Goal: Task Accomplishment & Management: Use online tool/utility

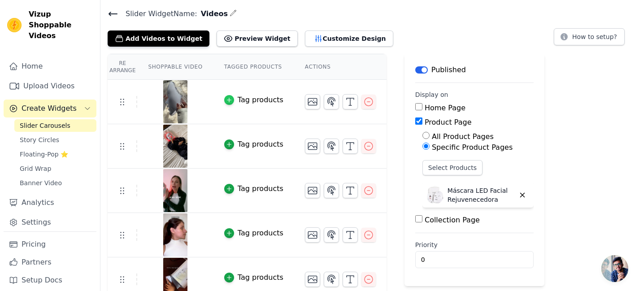
scroll to position [38, 0]
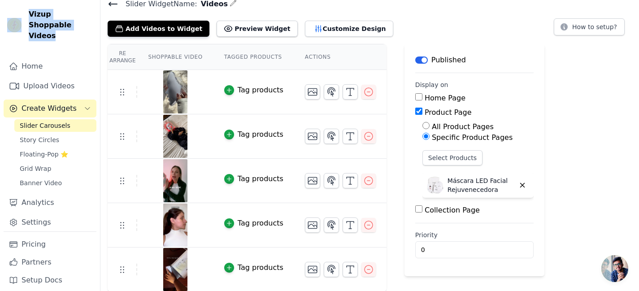
drag, startPoint x: 53, startPoint y: 20, endPoint x: 22, endPoint y: 12, distance: 32.5
click at [22, 12] on div "Vizup Shoppable Videos" at bounding box center [50, 25] width 100 height 32
click at [70, 29] on span "Vizup Shoppable Videos" at bounding box center [61, 25] width 64 height 32
drag, startPoint x: 60, startPoint y: 26, endPoint x: 27, endPoint y: 12, distance: 35.5
click at [27, 12] on div "Vizup Shoppable Videos" at bounding box center [50, 25] width 100 height 32
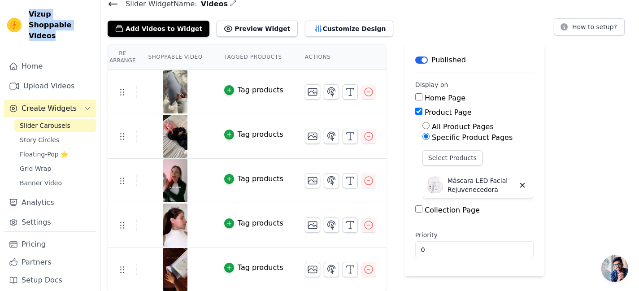
copy span "Vizup Shoppable Videos"
click at [363, 91] on icon "button" at bounding box center [368, 91] width 11 height 11
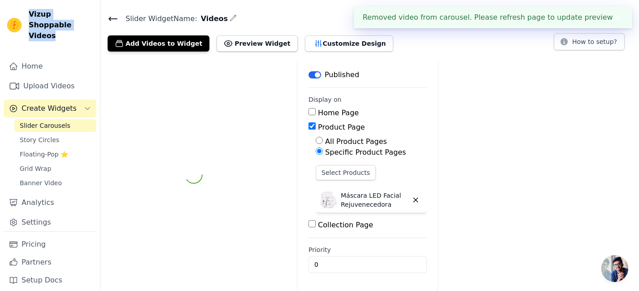
scroll to position [22, 0]
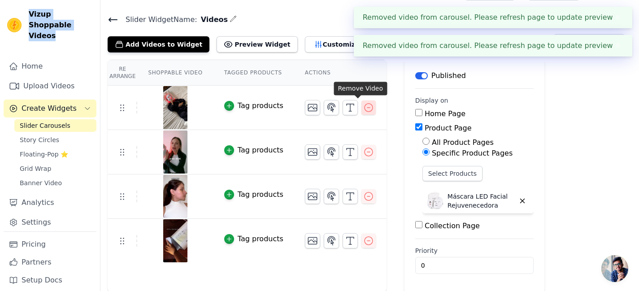
click at [363, 106] on icon "button" at bounding box center [368, 107] width 11 height 11
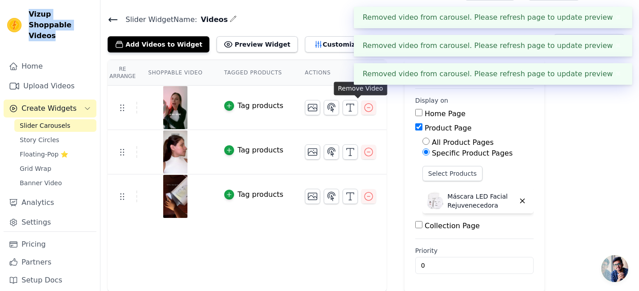
click at [363, 106] on icon "button" at bounding box center [368, 107] width 11 height 11
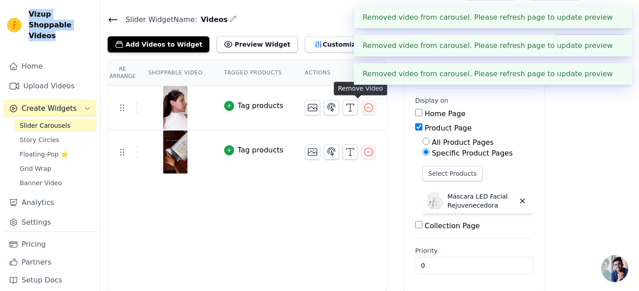
click at [363, 106] on icon "button" at bounding box center [368, 107] width 11 height 11
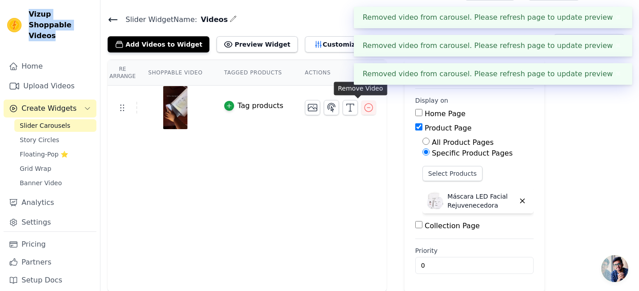
click at [363, 106] on icon "button" at bounding box center [368, 107] width 11 height 11
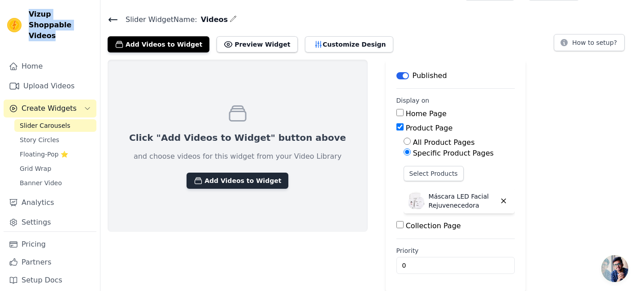
click at [204, 176] on button "Add Videos to Widget" at bounding box center [237, 181] width 102 height 16
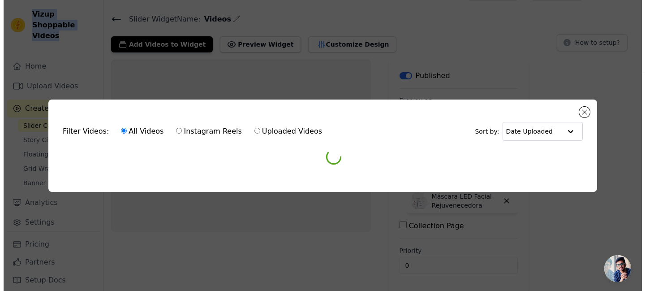
scroll to position [0, 0]
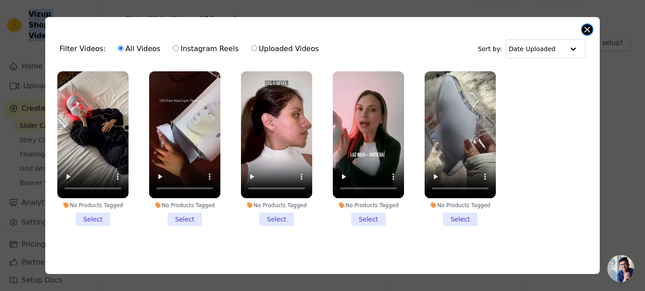
click at [584, 27] on button "Close modal" at bounding box center [587, 29] width 11 height 11
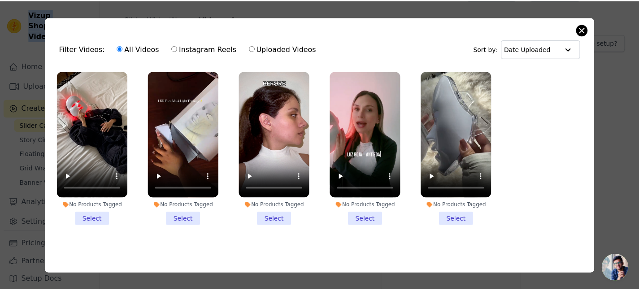
scroll to position [22, 0]
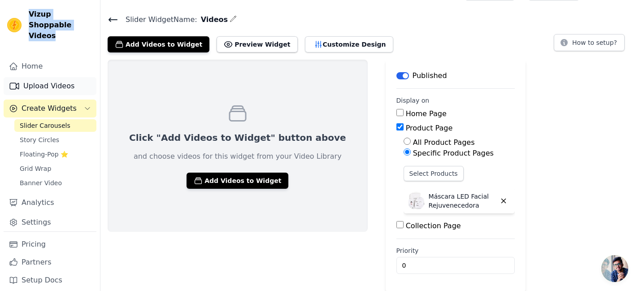
click at [32, 77] on link "Upload Videos" at bounding box center [50, 86] width 93 height 18
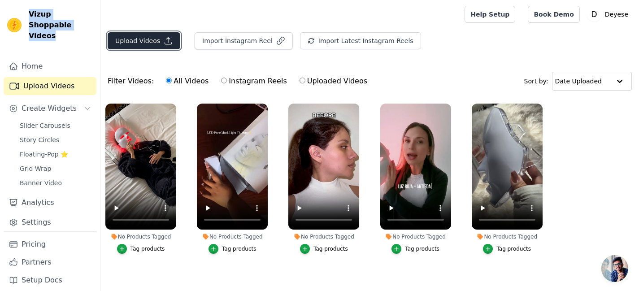
click at [139, 42] on button "Upload Videos" at bounding box center [144, 40] width 73 height 17
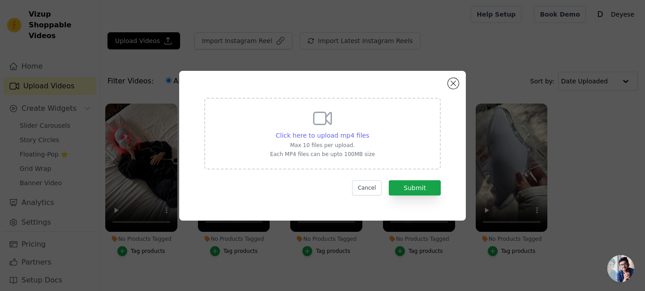
click at [311, 138] on span "Click here to upload mp4 files" at bounding box center [323, 135] width 94 height 7
click at [369, 131] on input "Click here to upload mp4 files Max 10 files per upload. Each MP4 files can be u…" at bounding box center [369, 130] width 0 height 0
click at [318, 130] on div "Click here to upload mp4 files Max 10 files per upload. Each MP4 files can be u…" at bounding box center [322, 133] width 105 height 50
click at [369, 130] on input "Click here to upload mp4 files Max 10 files per upload. Each MP4 files can be u…" at bounding box center [369, 130] width 0 height 0
click at [349, 134] on span "Click here to upload mp4 files" at bounding box center [323, 135] width 94 height 7
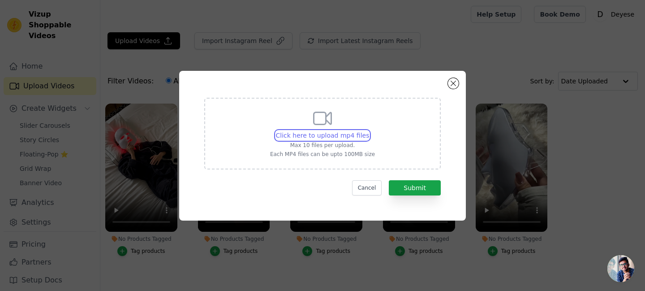
click at [369, 131] on input "Click here to upload mp4 files Max 10 files per upload. Each MP4 files can be u…" at bounding box center [369, 130] width 0 height 0
click at [449, 85] on button "Close modal" at bounding box center [453, 83] width 11 height 11
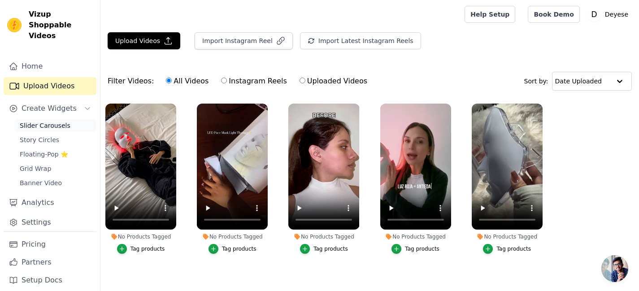
click at [57, 121] on span "Slider Carousels" at bounding box center [45, 125] width 51 height 9
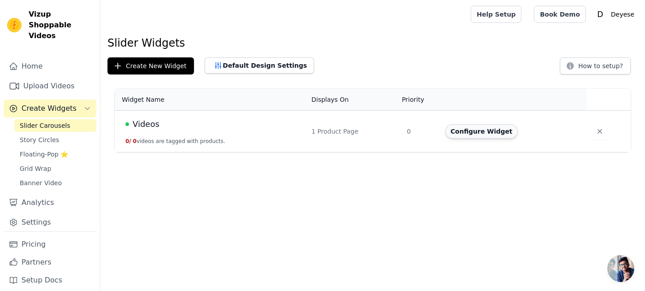
click at [485, 128] on button "Configure Widget" at bounding box center [481, 131] width 73 height 14
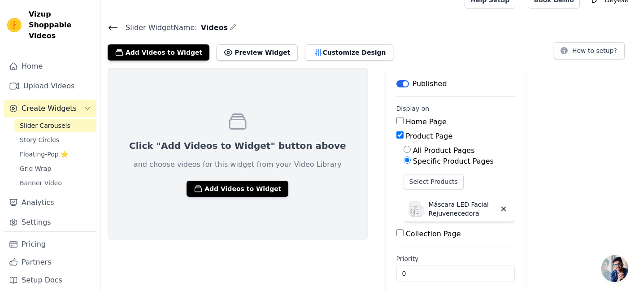
scroll to position [22, 0]
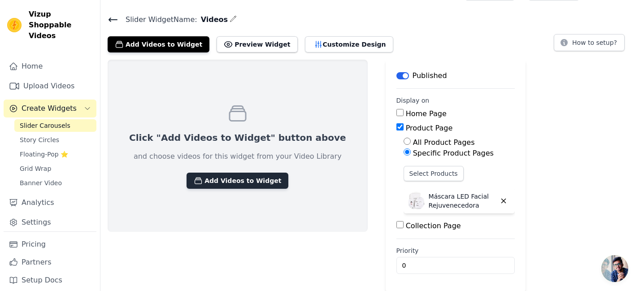
click at [209, 181] on button "Add Videos to Widget" at bounding box center [237, 181] width 102 height 16
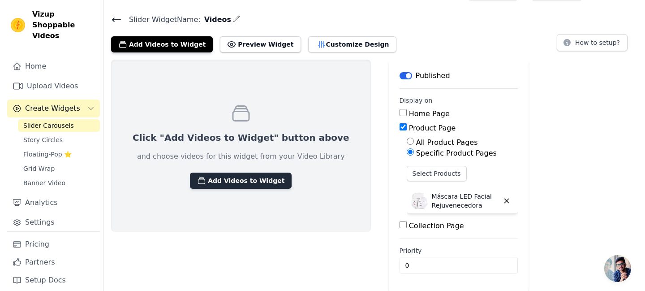
scroll to position [0, 0]
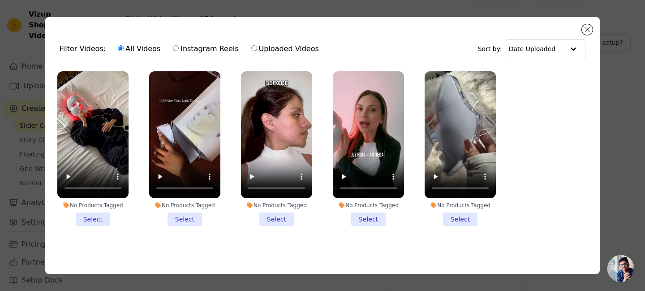
click at [466, 214] on li "No Products Tagged Select" at bounding box center [460, 148] width 71 height 155
click at [0, 0] on input "No Products Tagged Select" at bounding box center [0, 0] width 0 height 0
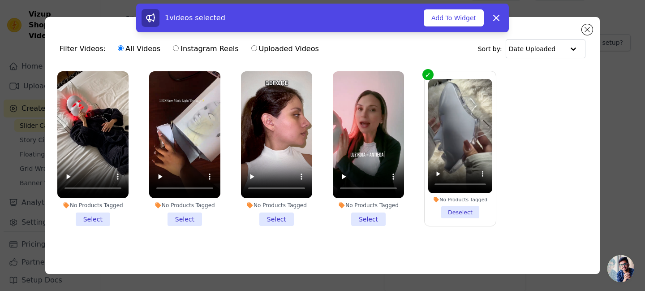
click at [367, 216] on li "No Products Tagged Select" at bounding box center [368, 148] width 71 height 155
click at [0, 0] on input "No Products Tagged Select" at bounding box center [0, 0] width 0 height 0
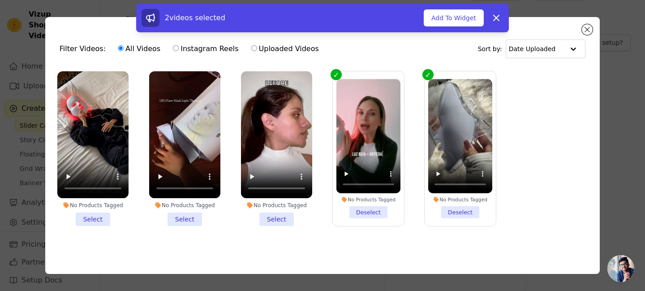
click at [276, 220] on li "No Products Tagged Select" at bounding box center [276, 148] width 71 height 155
click at [0, 0] on input "No Products Tagged Select" at bounding box center [0, 0] width 0 height 0
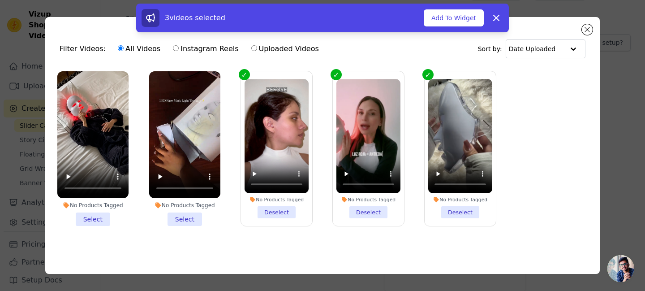
click at [197, 213] on li "No Products Tagged Select" at bounding box center [184, 148] width 71 height 155
click at [0, 0] on input "No Products Tagged Select" at bounding box center [0, 0] width 0 height 0
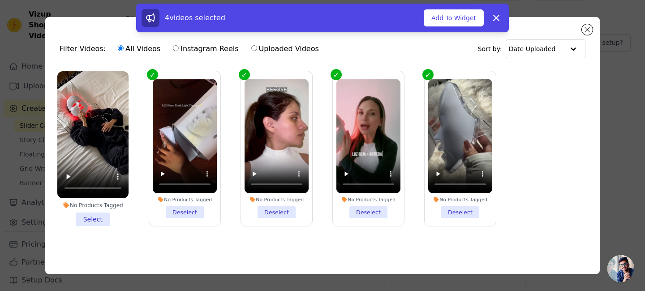
click at [91, 212] on li "No Products Tagged Select" at bounding box center [92, 148] width 71 height 155
click at [0, 0] on input "No Products Tagged Select" at bounding box center [0, 0] width 0 height 0
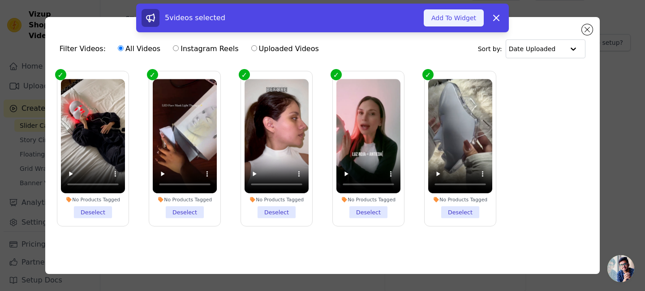
click at [467, 18] on button "Add To Widget" at bounding box center [454, 17] width 60 height 17
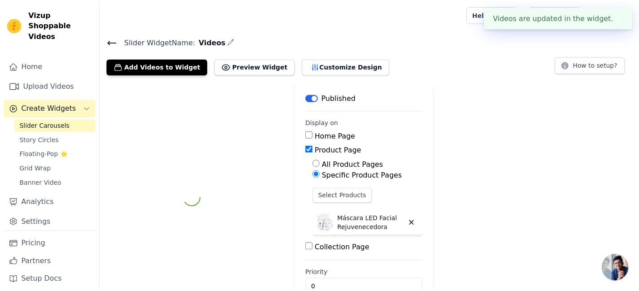
scroll to position [22, 0]
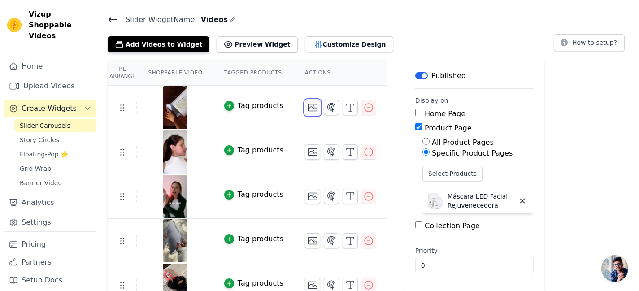
click at [308, 106] on icon "button" at bounding box center [312, 107] width 9 height 7
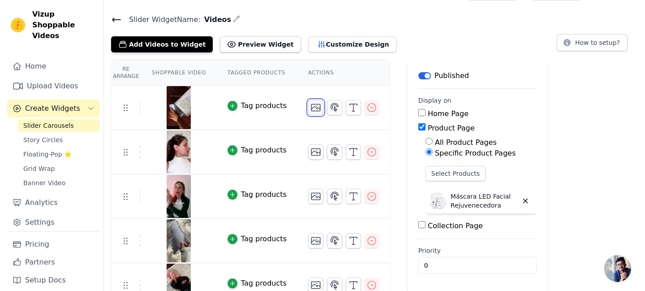
scroll to position [0, 0]
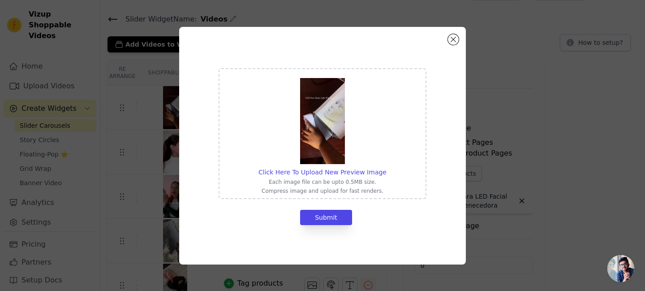
click at [459, 39] on div "Click Here To Upload New Preview Image Each image file can be upto 0.5MB size. …" at bounding box center [322, 146] width 287 height 238
click at [457, 39] on button "Close modal" at bounding box center [453, 39] width 11 height 11
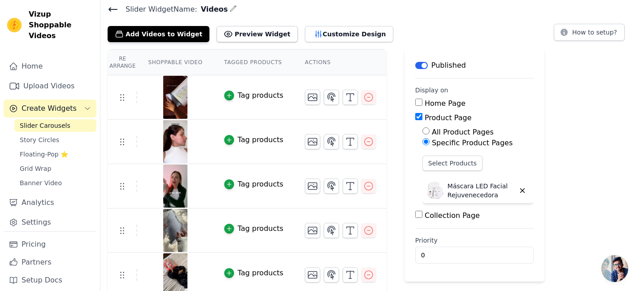
scroll to position [38, 0]
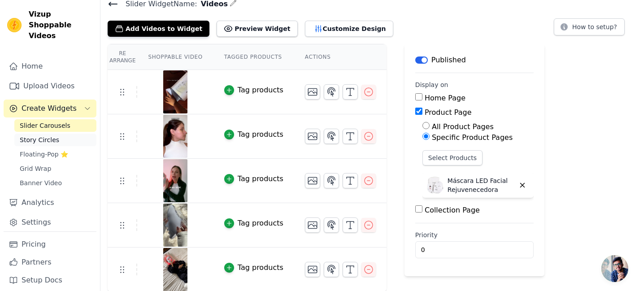
click at [47, 135] on span "Story Circles" at bounding box center [39, 139] width 39 height 9
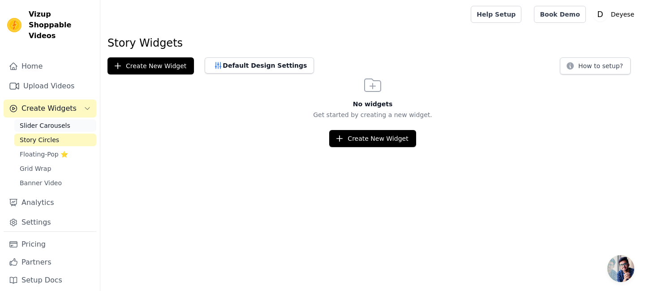
click at [51, 121] on span "Slider Carousels" at bounding box center [45, 125] width 51 height 9
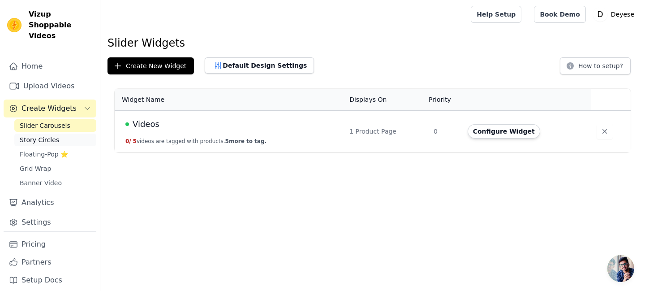
click at [48, 135] on span "Story Circles" at bounding box center [39, 139] width 39 height 9
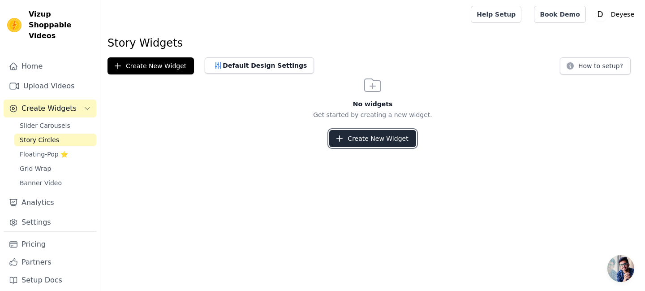
click at [363, 135] on button "Create New Widget" at bounding box center [372, 138] width 86 height 17
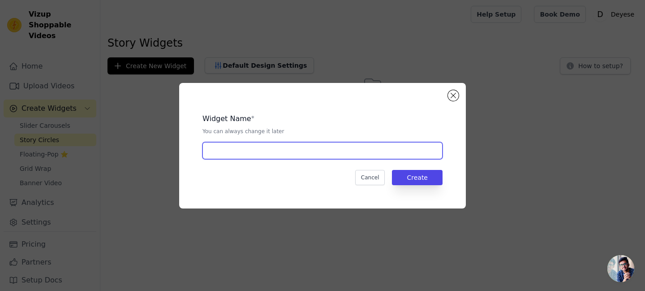
click at [306, 150] on input "text" at bounding box center [323, 150] width 240 height 17
type input "S"
type input "StoriesVideos"
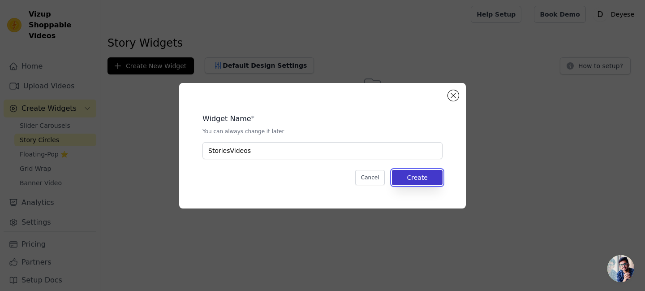
click at [414, 172] on button "Create" at bounding box center [417, 177] width 51 height 15
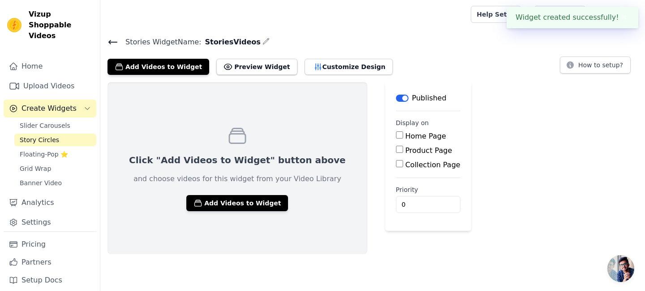
click at [396, 151] on input "Product Page" at bounding box center [399, 149] width 7 height 7
checkbox input "true"
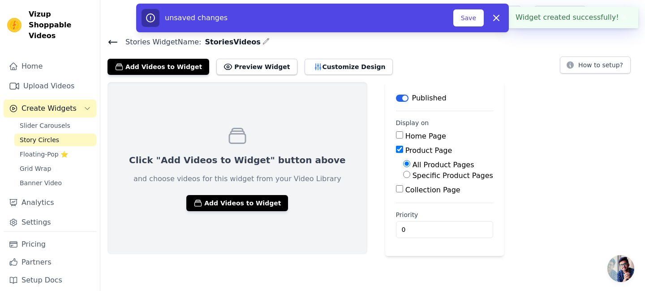
click at [403, 173] on input "Specific Product Pages" at bounding box center [406, 174] width 7 height 7
radio input "true"
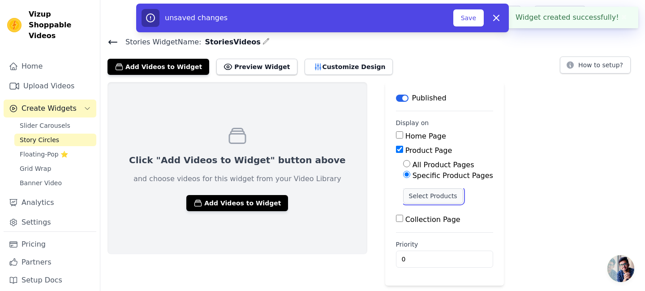
click at [403, 195] on button "Select Products" at bounding box center [433, 195] width 60 height 15
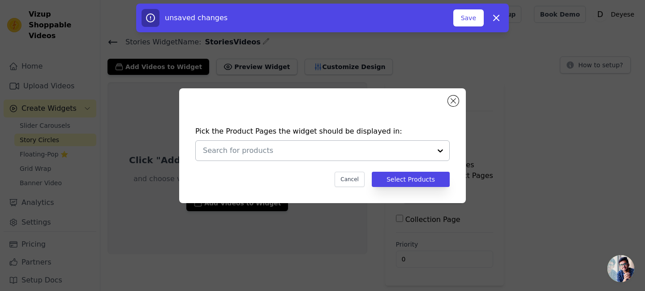
click at [300, 149] on input "text" at bounding box center [317, 150] width 229 height 11
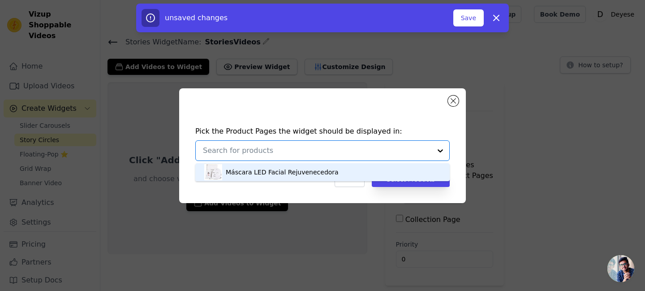
click at [259, 168] on div "Máscara LED Facial Rejuvenecedora" at bounding box center [282, 172] width 113 height 9
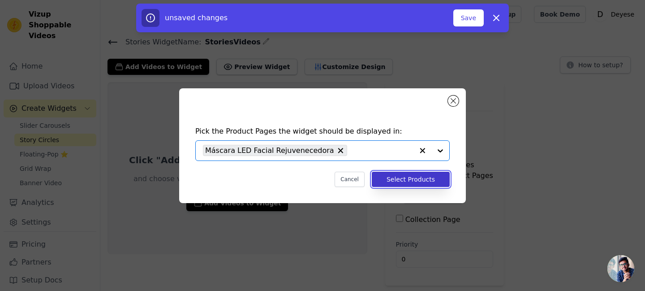
click at [392, 173] on button "Select Products" at bounding box center [411, 179] width 78 height 15
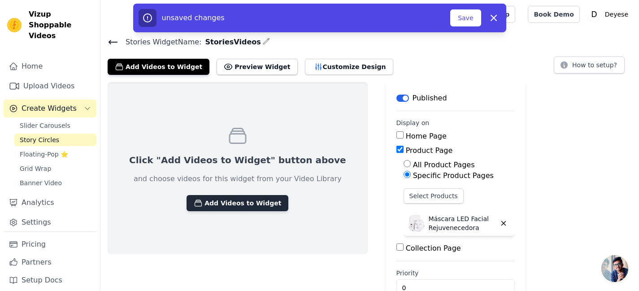
click at [227, 204] on button "Add Videos to Widget" at bounding box center [237, 203] width 102 height 16
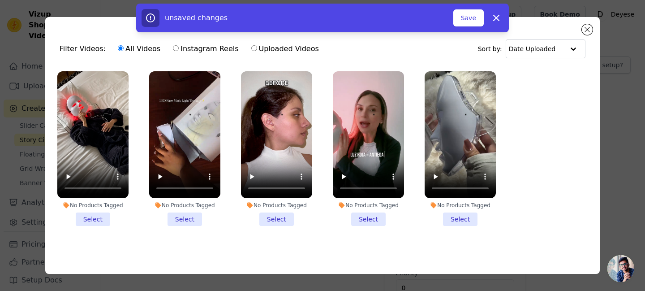
click at [468, 217] on li "No Products Tagged Select" at bounding box center [460, 148] width 71 height 155
click at [0, 0] on input "No Products Tagged Select" at bounding box center [0, 0] width 0 height 0
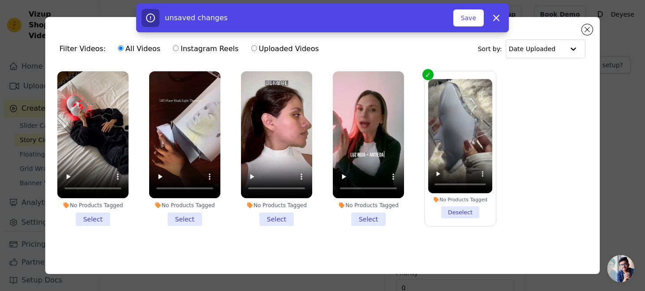
click at [374, 220] on li "No Products Tagged Select" at bounding box center [368, 148] width 71 height 155
click at [0, 0] on input "No Products Tagged Select" at bounding box center [0, 0] width 0 height 0
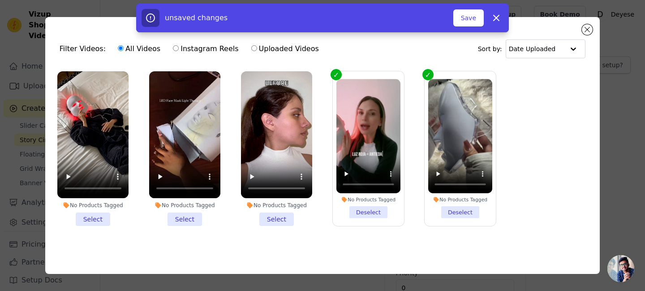
click at [263, 219] on li "No Products Tagged Select" at bounding box center [276, 148] width 71 height 155
click at [0, 0] on input "No Products Tagged Select" at bounding box center [0, 0] width 0 height 0
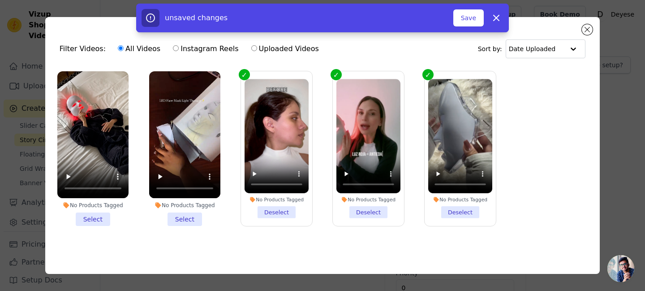
click at [194, 216] on li "No Products Tagged Select" at bounding box center [184, 148] width 71 height 155
click at [0, 0] on input "No Products Tagged Select" at bounding box center [0, 0] width 0 height 0
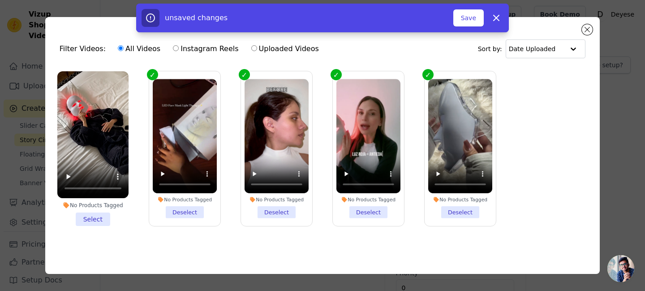
click at [90, 217] on li "No Products Tagged Select" at bounding box center [92, 148] width 71 height 155
click at [0, 0] on input "No Products Tagged Select" at bounding box center [0, 0] width 0 height 0
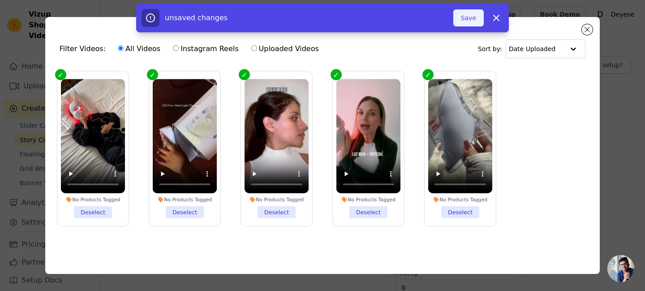
click at [471, 15] on button "Save" at bounding box center [469, 17] width 30 height 17
click at [469, 20] on button "Save" at bounding box center [469, 17] width 30 height 17
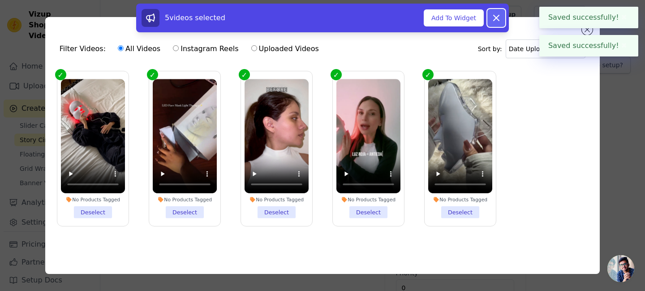
click at [499, 15] on icon at bounding box center [496, 18] width 11 height 11
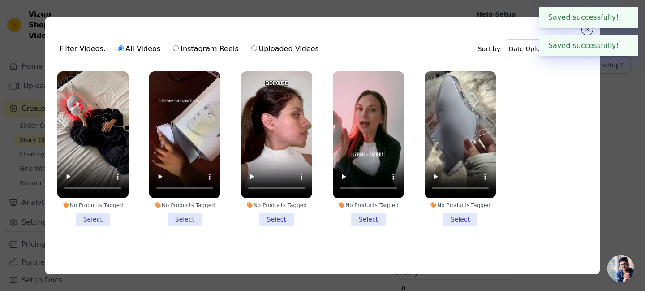
click at [622, 19] on button "✖" at bounding box center [624, 17] width 10 height 11
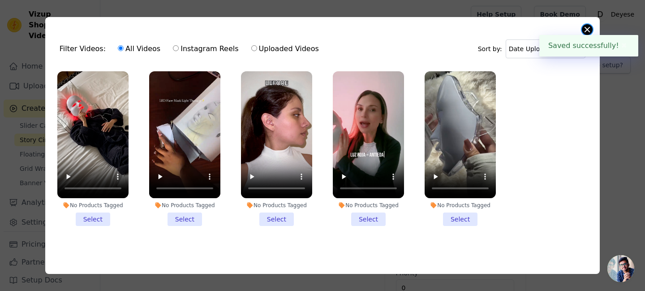
click at [583, 24] on body "Saved successfully! ✖ Saved successfully! ✖ Vizup Shoppable Videos Home Upload …" at bounding box center [322, 157] width 645 height 314
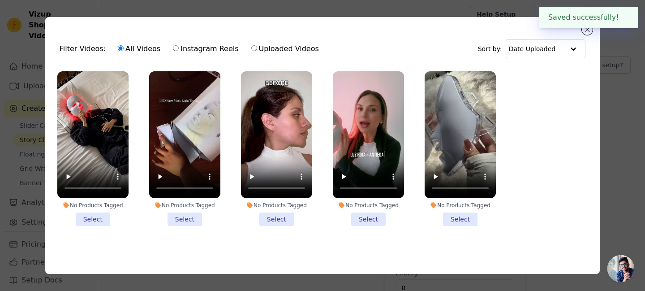
click at [621, 19] on button "✖" at bounding box center [624, 17] width 10 height 11
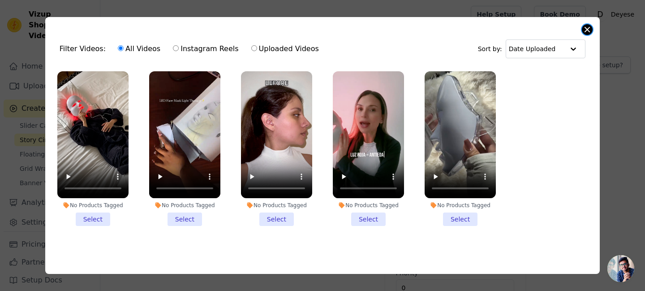
click at [585, 24] on button "Close modal" at bounding box center [587, 29] width 11 height 11
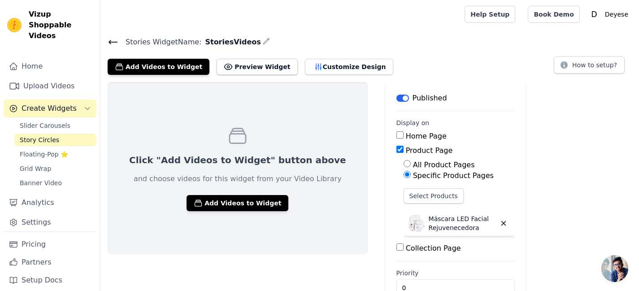
click at [52, 135] on span "Story Circles" at bounding box center [39, 139] width 39 height 9
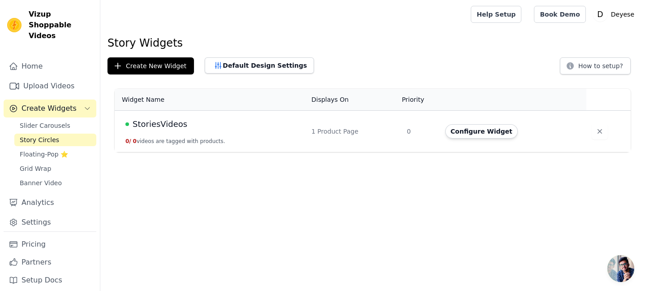
click at [190, 118] on div "StoriesVideos" at bounding box center [212, 124] width 175 height 13
click at [187, 122] on div "StoriesVideos" at bounding box center [212, 124] width 175 height 13
click at [458, 129] on button "Configure Widget" at bounding box center [481, 131] width 73 height 14
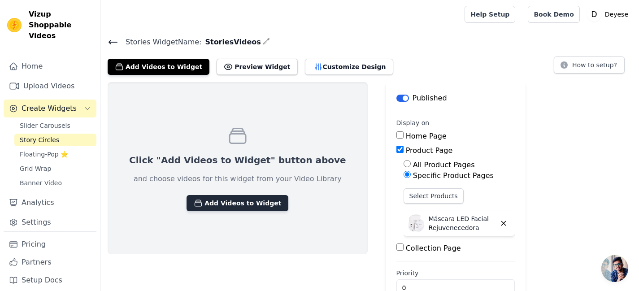
click at [231, 203] on button "Add Videos to Widget" at bounding box center [237, 203] width 102 height 16
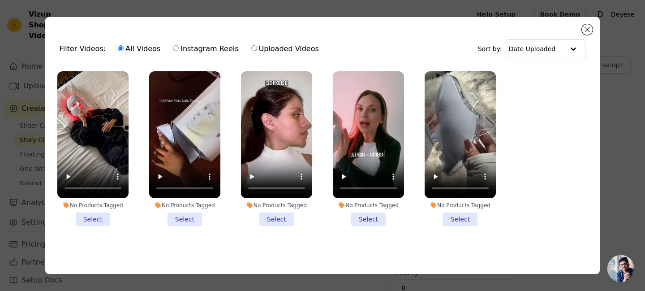
click at [449, 211] on li "No Products Tagged Select" at bounding box center [460, 148] width 71 height 155
click at [0, 0] on input "No Products Tagged Select" at bounding box center [0, 0] width 0 height 0
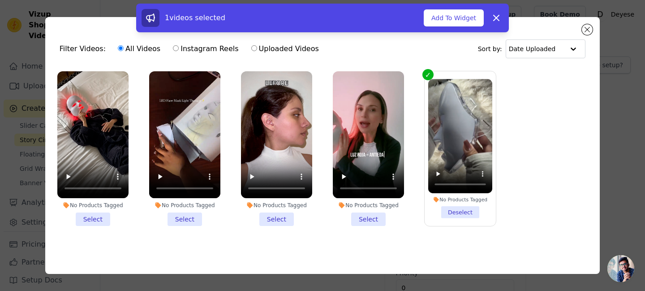
click at [373, 215] on li "No Products Tagged Select" at bounding box center [368, 148] width 71 height 155
click at [0, 0] on input "No Products Tagged Select" at bounding box center [0, 0] width 0 height 0
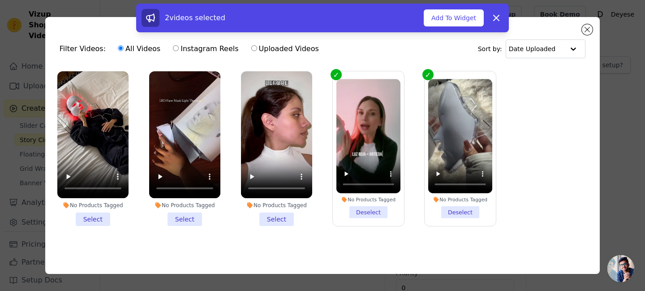
click at [276, 213] on li "No Products Tagged Select" at bounding box center [276, 148] width 71 height 155
click at [0, 0] on input "No Products Tagged Select" at bounding box center [0, 0] width 0 height 0
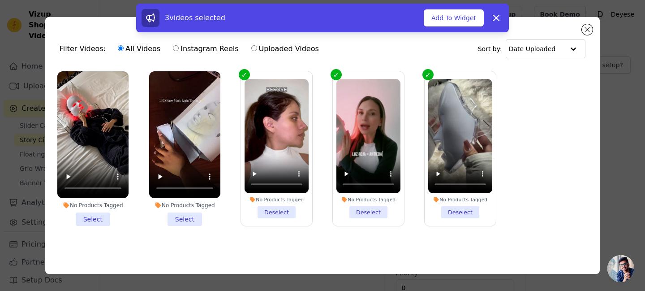
click at [194, 216] on li "No Products Tagged Select" at bounding box center [184, 148] width 71 height 155
click at [0, 0] on input "No Products Tagged Select" at bounding box center [0, 0] width 0 height 0
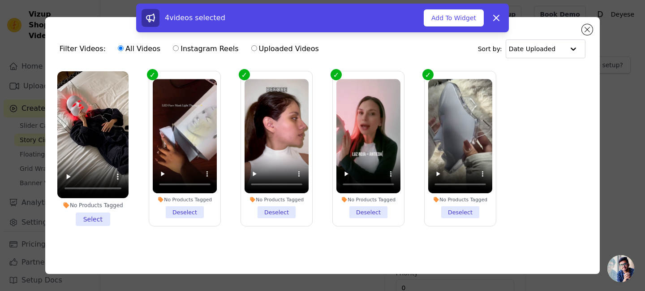
click at [107, 214] on li "No Products Tagged Select" at bounding box center [92, 148] width 71 height 155
click at [0, 0] on input "No Products Tagged Select" at bounding box center [0, 0] width 0 height 0
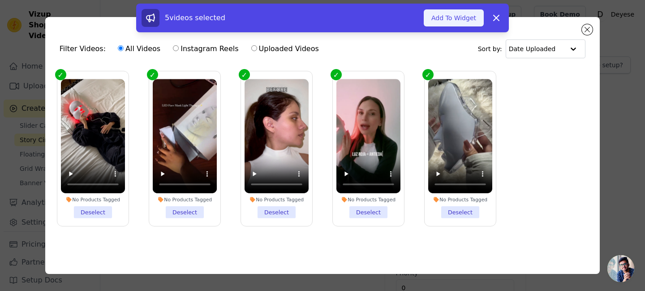
click at [455, 18] on button "Add To Widget" at bounding box center [454, 17] width 60 height 17
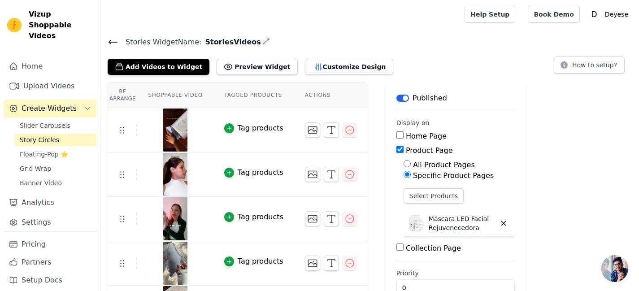
click at [222, 41] on span "StoriesVideos" at bounding box center [230, 42] width 59 height 11
copy span "StoriesVideos"
click at [301, 28] on div at bounding box center [281, 14] width 346 height 29
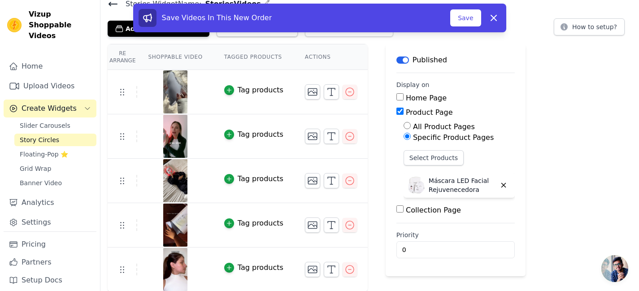
click at [173, 178] on img at bounding box center [175, 180] width 25 height 43
click at [462, 22] on button "Save" at bounding box center [465, 17] width 30 height 17
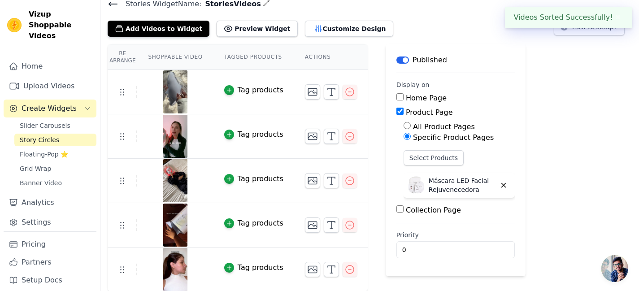
click at [459, 11] on div "Stories Widget Name: StoriesVideos Add Videos to Widget Preview Widget Customiz…" at bounding box center [369, 145] width 538 height 294
click at [459, 11] on div "Stories Widget Name: StoriesVideos Add Videos to Widget Preview Widget Customiz…" at bounding box center [369, 17] width 538 height 39
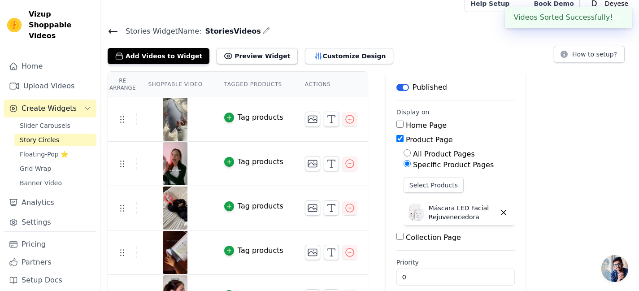
scroll to position [0, 0]
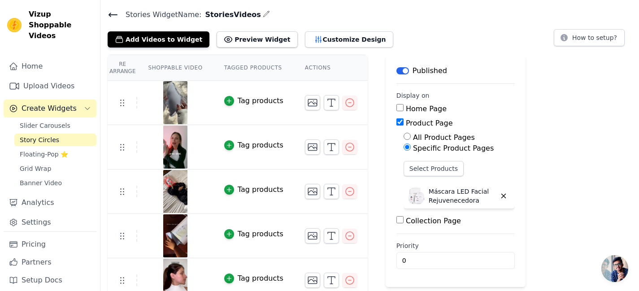
scroll to position [38, 0]
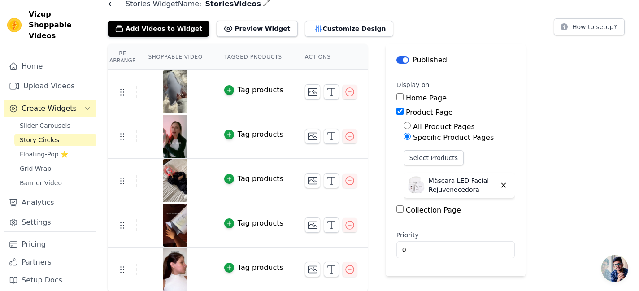
click at [43, 135] on span "Story Circles" at bounding box center [39, 139] width 39 height 9
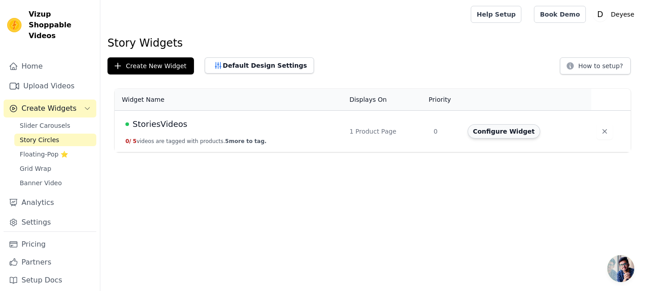
click at [502, 128] on button "Configure Widget" at bounding box center [504, 131] width 73 height 14
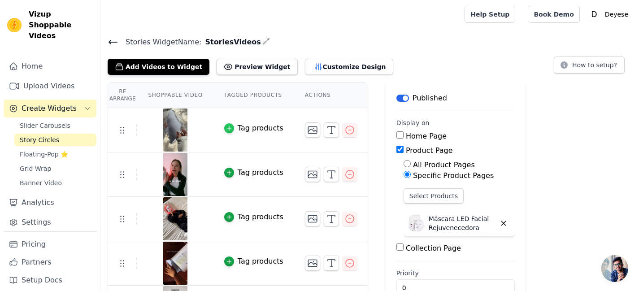
click at [226, 128] on icon "button" at bounding box center [229, 128] width 6 height 6
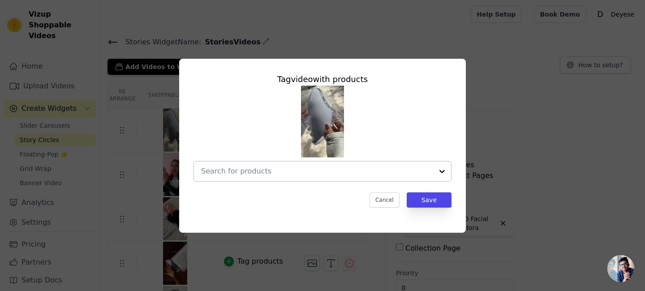
click at [280, 171] on input "text" at bounding box center [317, 171] width 232 height 11
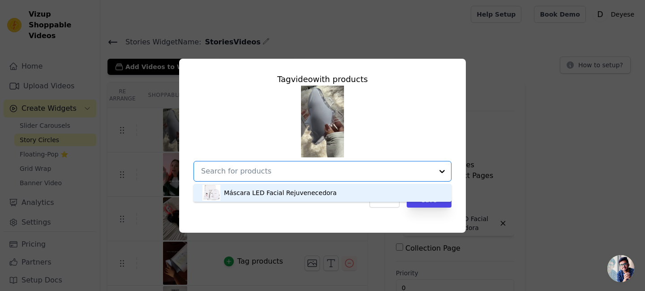
click at [275, 200] on div "Máscara LED Facial Rejuvenecedora" at bounding box center [323, 193] width 240 height 18
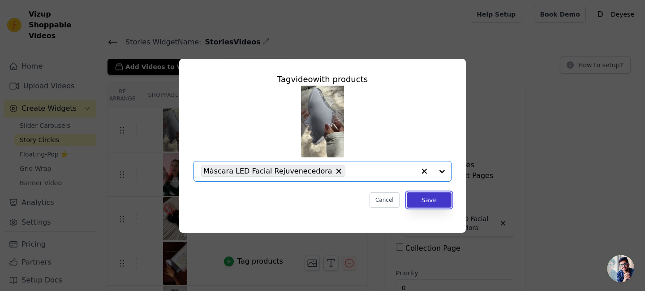
click at [425, 199] on button "Save" at bounding box center [429, 199] width 45 height 15
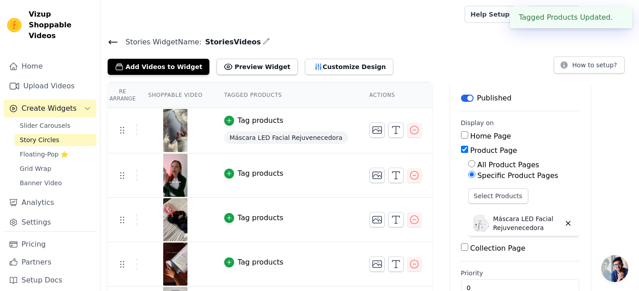
click at [242, 173] on div "Tag products" at bounding box center [261, 173] width 46 height 11
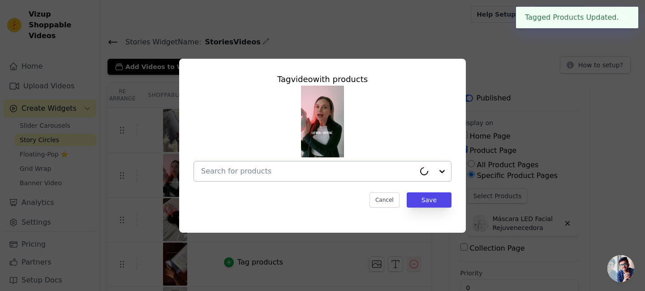
click at [320, 169] on input "text" at bounding box center [308, 171] width 214 height 11
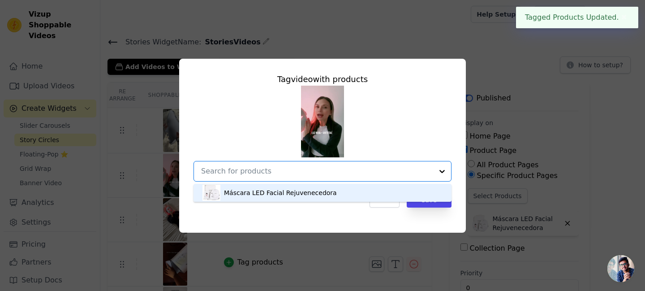
click at [266, 185] on div "Máscara LED Facial Rejuvenecedora" at bounding box center [323, 193] width 240 height 18
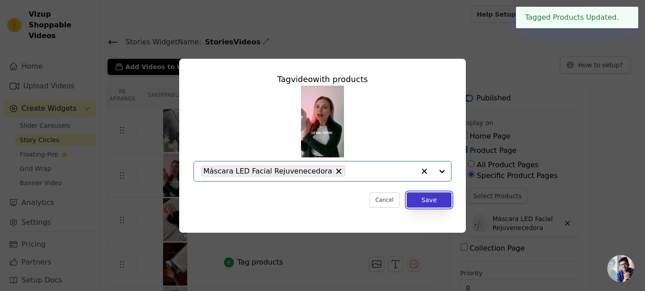
click at [442, 197] on button "Save" at bounding box center [429, 199] width 45 height 15
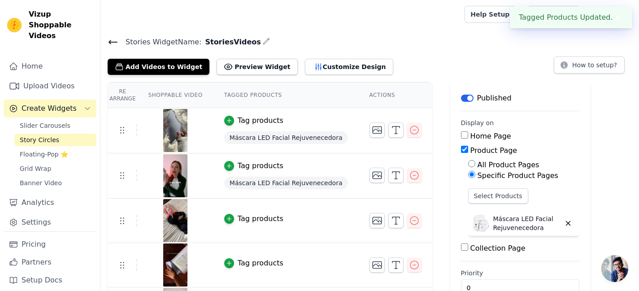
click at [246, 221] on div "Tag products" at bounding box center [261, 218] width 46 height 11
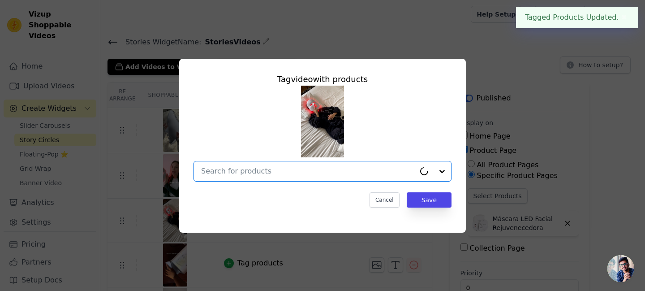
drag, startPoint x: 290, startPoint y: 169, endPoint x: 294, endPoint y: 181, distance: 12.3
click at [290, 169] on input "text" at bounding box center [308, 171] width 214 height 11
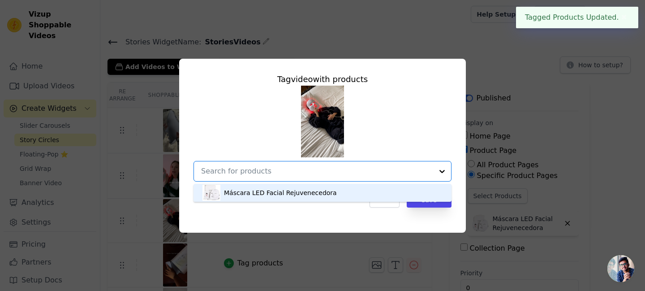
click at [278, 189] on div "Máscara LED Facial Rejuvenecedora" at bounding box center [280, 192] width 113 height 9
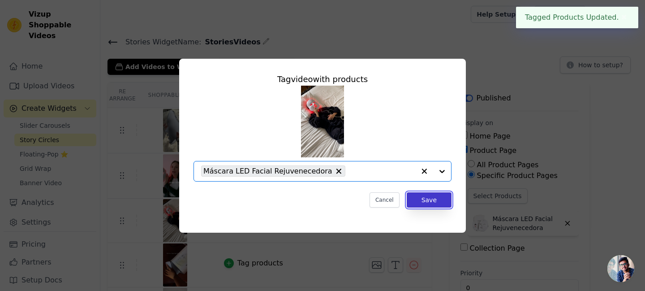
click at [424, 200] on button "Save" at bounding box center [429, 199] width 45 height 15
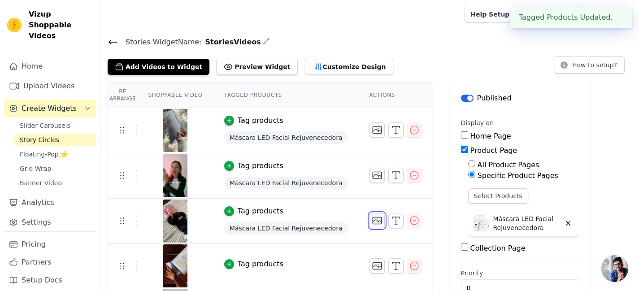
click at [372, 224] on icon "button" at bounding box center [377, 220] width 11 height 11
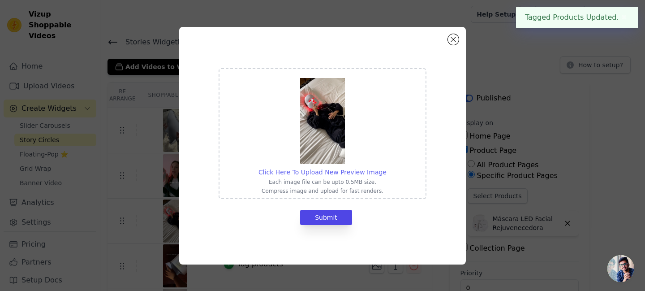
click at [320, 168] on div "Click Here To Upload New Preview Image" at bounding box center [323, 172] width 128 height 9
click at [386, 167] on input "Click Here To Upload New Preview Image Each image file can be upto 0.5MB size. …" at bounding box center [386, 167] width 0 height 0
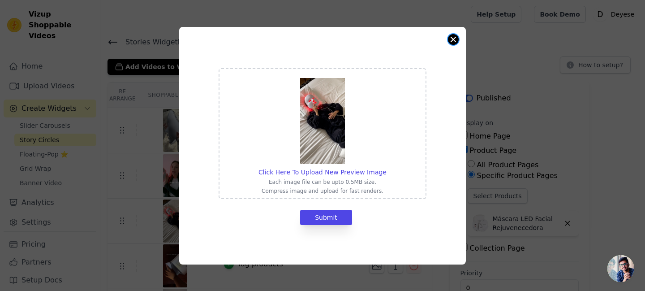
click at [452, 39] on button "Close modal" at bounding box center [453, 39] width 11 height 11
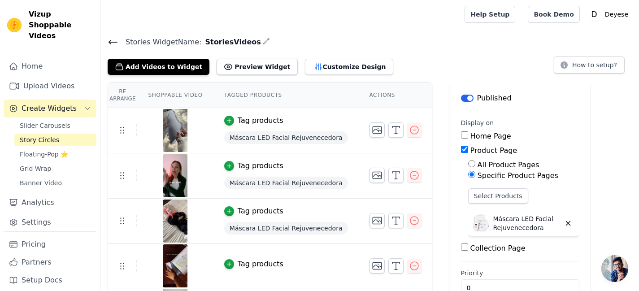
click at [176, 226] on img at bounding box center [175, 220] width 25 height 43
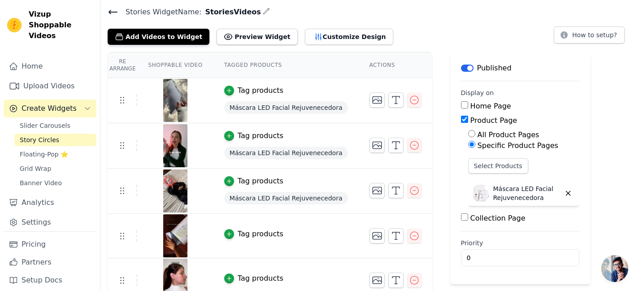
scroll to position [41, 0]
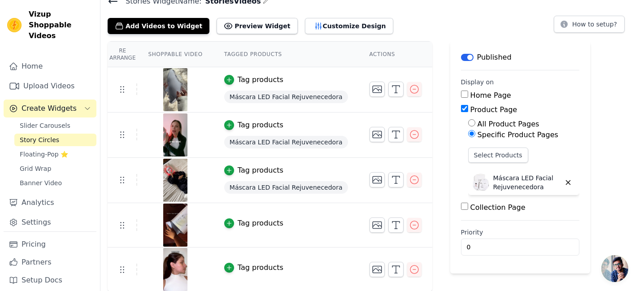
click at [245, 224] on div "Tag products" at bounding box center [261, 223] width 46 height 11
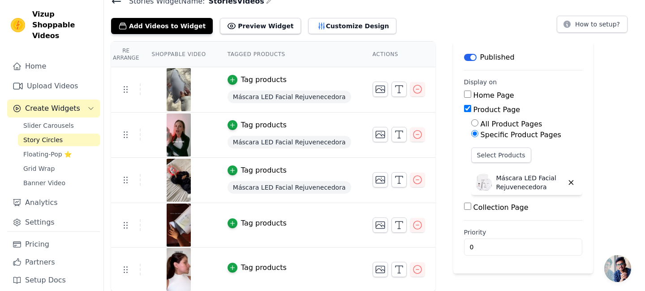
scroll to position [0, 0]
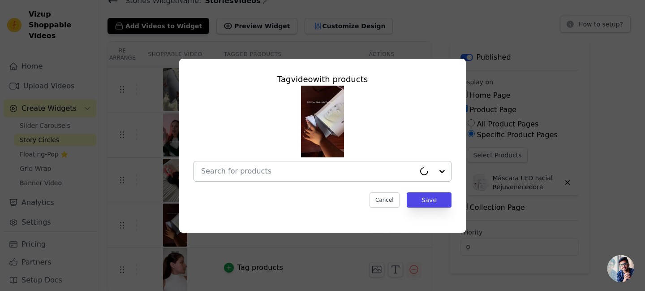
click at [306, 176] on input "text" at bounding box center [308, 171] width 214 height 11
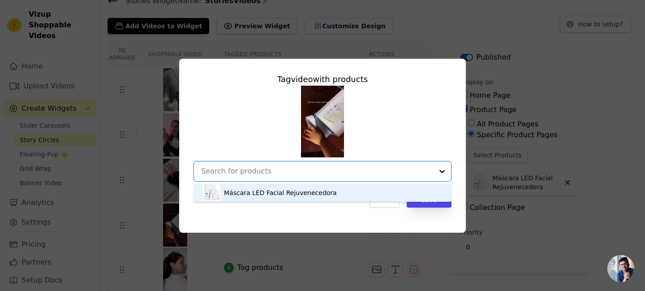
click at [270, 196] on div "Máscara LED Facial Rejuvenecedora" at bounding box center [280, 192] width 113 height 9
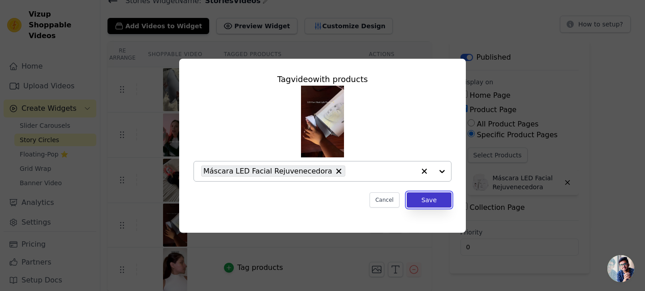
click at [415, 198] on button "Save" at bounding box center [429, 199] width 45 height 15
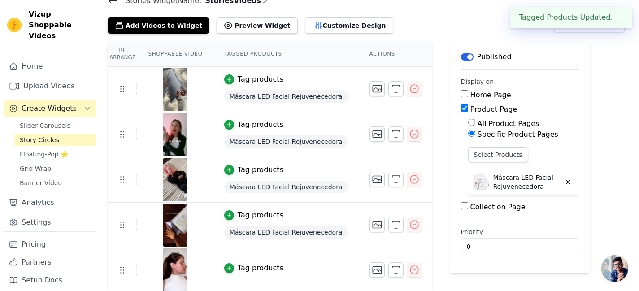
scroll to position [42, 0]
click at [261, 269] on div "Tag products" at bounding box center [261, 267] width 46 height 11
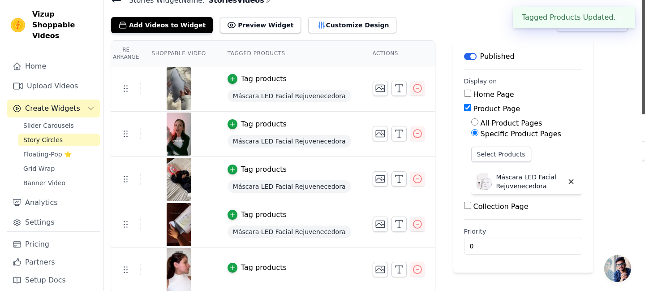
scroll to position [0, 0]
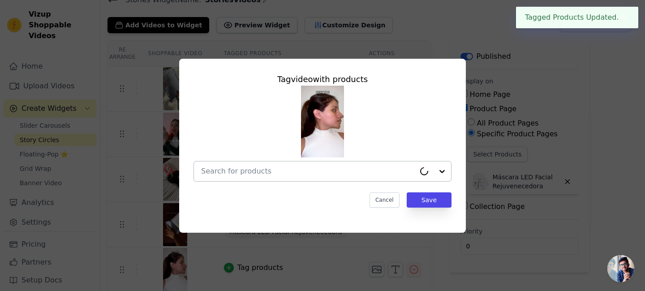
click at [304, 169] on input "text" at bounding box center [308, 171] width 214 height 11
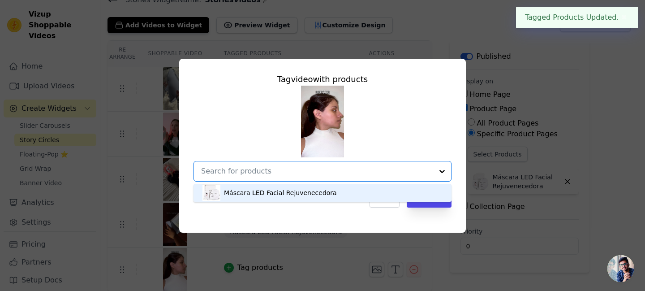
click at [301, 193] on div "Máscara LED Facial Rejuvenecedora" at bounding box center [280, 192] width 113 height 9
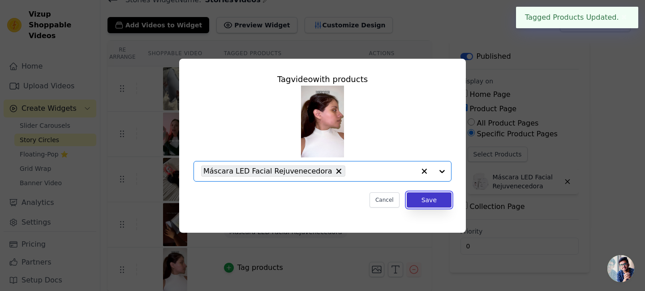
click at [441, 194] on button "Save" at bounding box center [429, 199] width 45 height 15
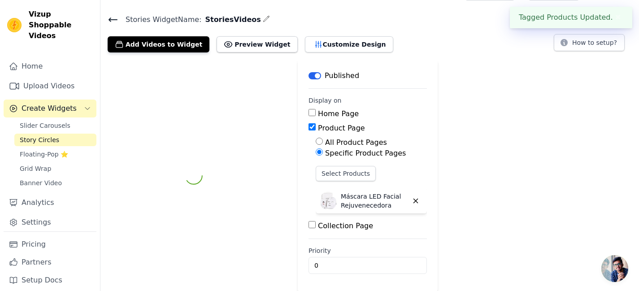
scroll to position [42, 0]
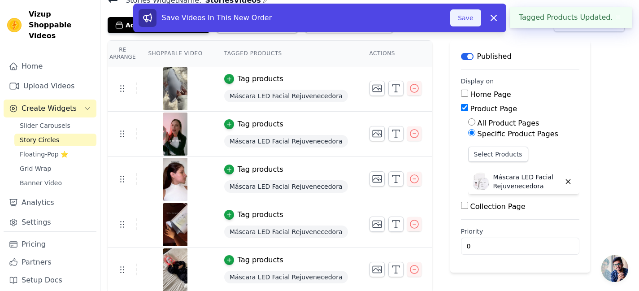
click at [465, 22] on button "Save" at bounding box center [465, 17] width 30 height 17
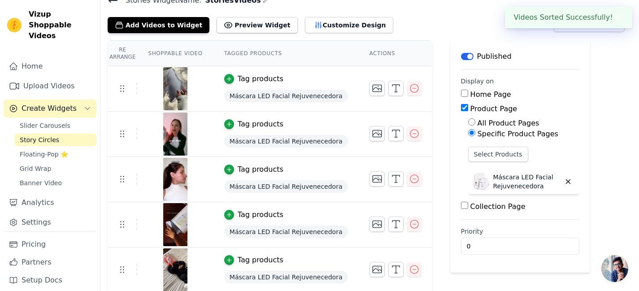
click at [457, 19] on div "Add Videos to Widget Preview Widget Customize Design How to setup?" at bounding box center [370, 23] width 524 height 20
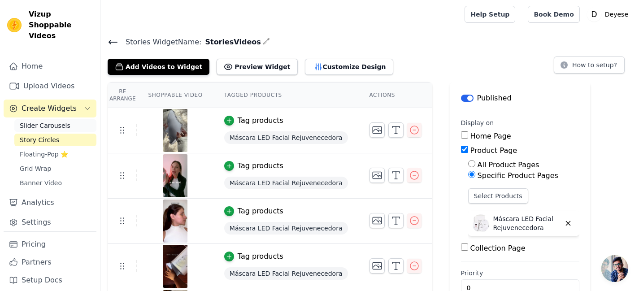
click at [46, 121] on span "Slider Carousels" at bounding box center [45, 125] width 51 height 9
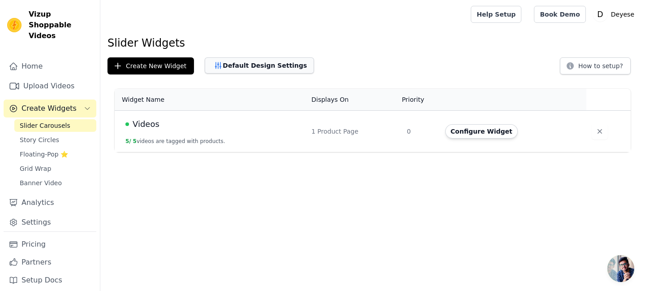
click at [218, 63] on button "Default Design Settings" at bounding box center [259, 65] width 109 height 16
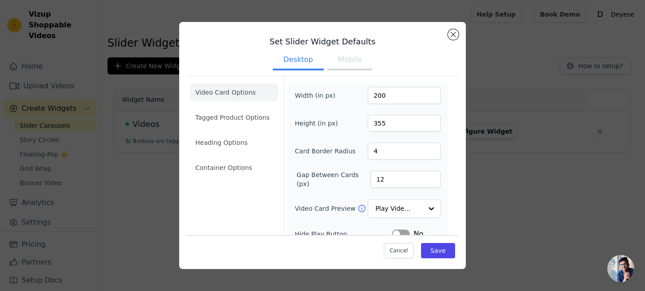
scroll to position [45, 0]
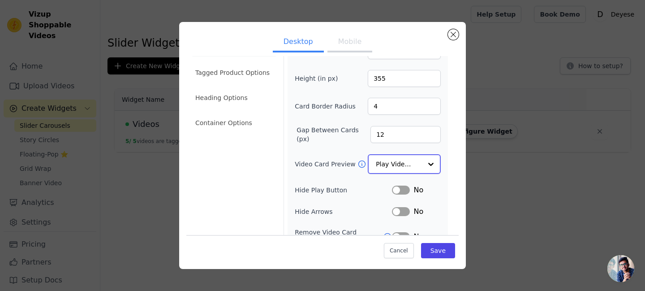
click at [376, 158] on input "Video Card Preview" at bounding box center [399, 164] width 46 height 18
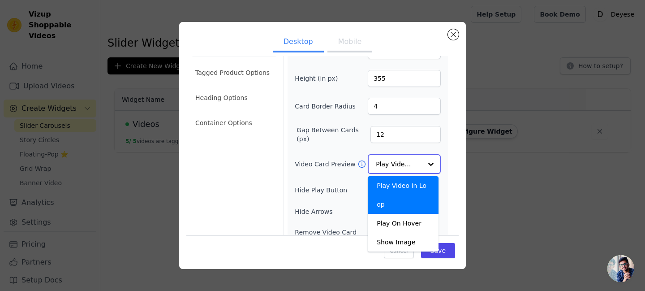
click at [380, 163] on input "Video Card Preview" at bounding box center [399, 164] width 46 height 18
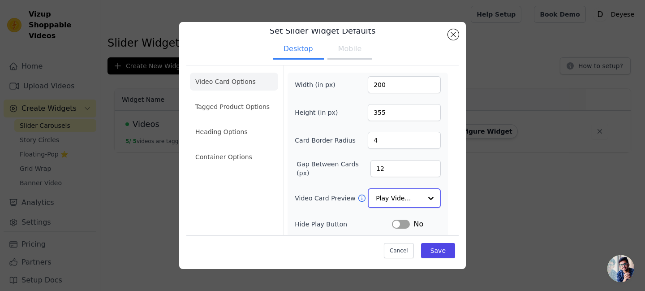
scroll to position [0, 0]
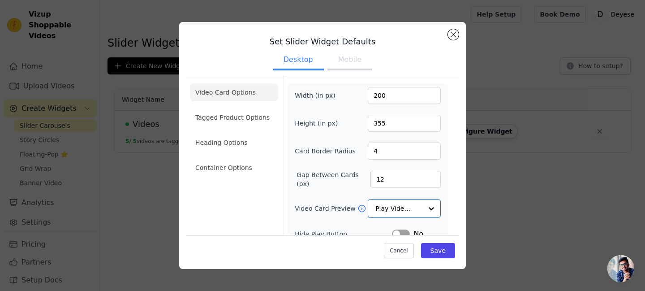
click at [345, 61] on button "Mobile" at bounding box center [350, 61] width 45 height 20
click at [294, 57] on button "Desktop" at bounding box center [298, 61] width 51 height 20
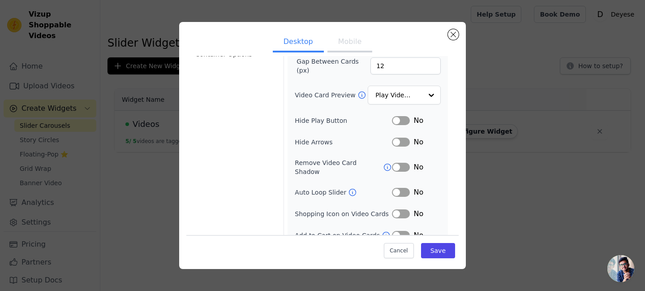
scroll to position [118, 0]
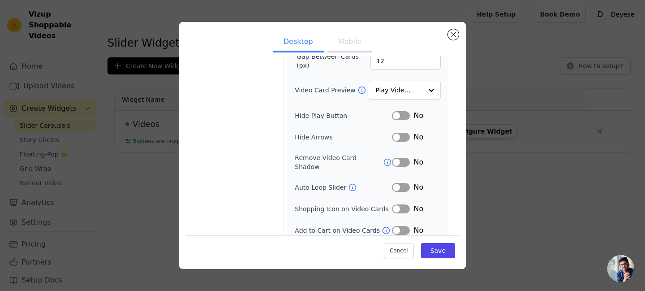
click at [398, 134] on button "Label" at bounding box center [401, 137] width 18 height 9
click at [393, 158] on button "Label" at bounding box center [401, 162] width 18 height 9
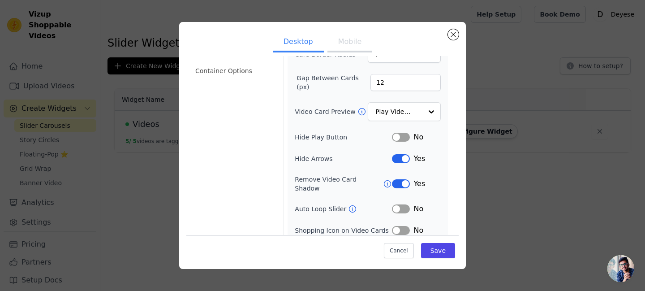
scroll to position [73, 0]
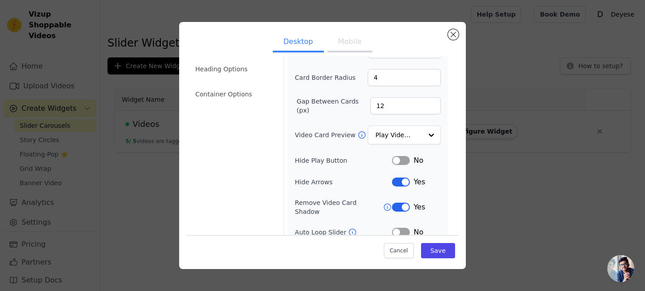
click at [393, 203] on button "Label" at bounding box center [401, 207] width 18 height 9
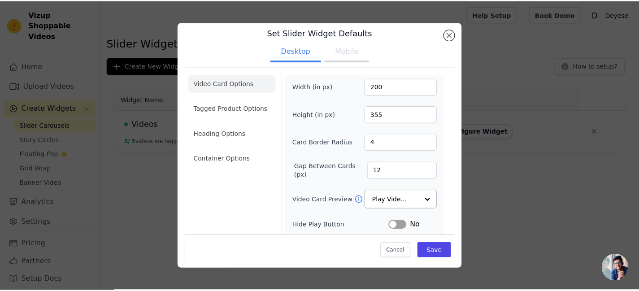
scroll to position [0, 0]
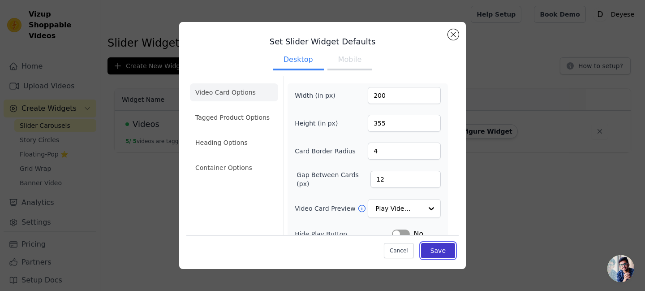
click at [441, 252] on button "Save" at bounding box center [438, 250] width 34 height 15
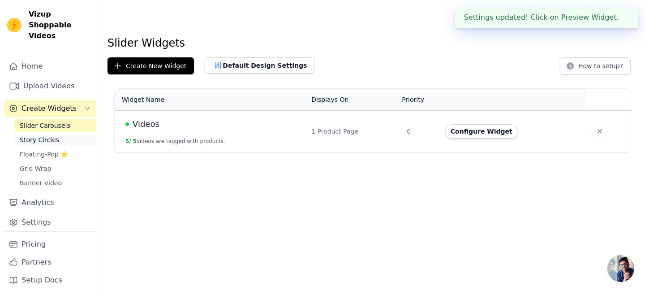
click at [36, 135] on span "Story Circles" at bounding box center [39, 139] width 39 height 9
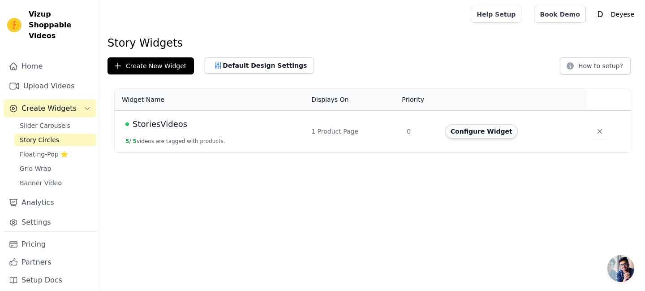
click at [473, 134] on button "Configure Widget" at bounding box center [481, 131] width 73 height 14
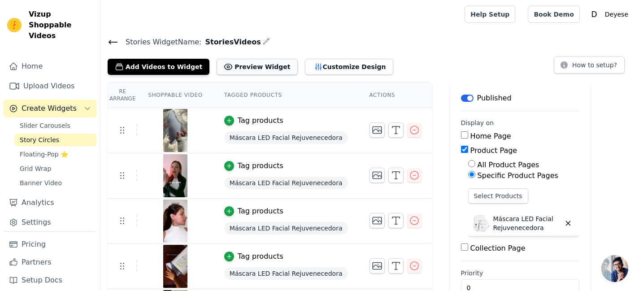
click at [241, 65] on button "Preview Widget" at bounding box center [256, 67] width 81 height 16
drag, startPoint x: 60, startPoint y: 25, endPoint x: 23, endPoint y: 16, distance: 38.4
click at [23, 16] on div "Vizup Shoppable Videos" at bounding box center [50, 25] width 100 height 32
copy div "Vizup Shoppable Videos"
click at [461, 97] on button "Label" at bounding box center [467, 98] width 13 height 7
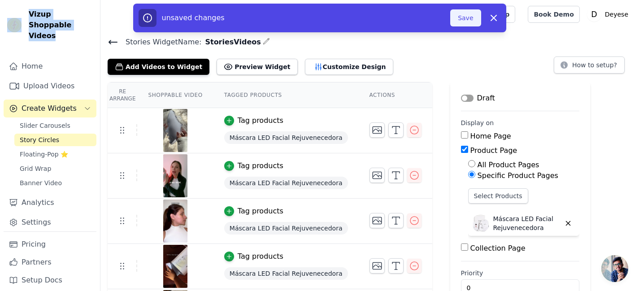
click at [461, 18] on button "Save" at bounding box center [465, 17] width 30 height 17
click at [461, 19] on button "Save" at bounding box center [465, 17] width 30 height 17
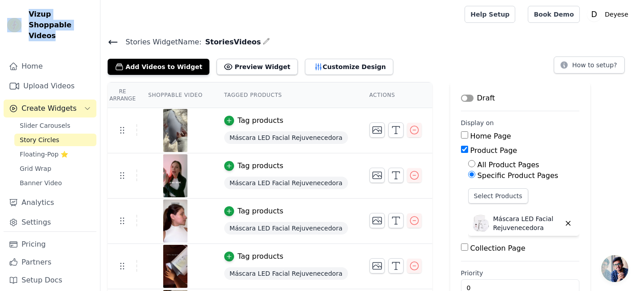
click at [461, 96] on button "Label" at bounding box center [467, 98] width 13 height 7
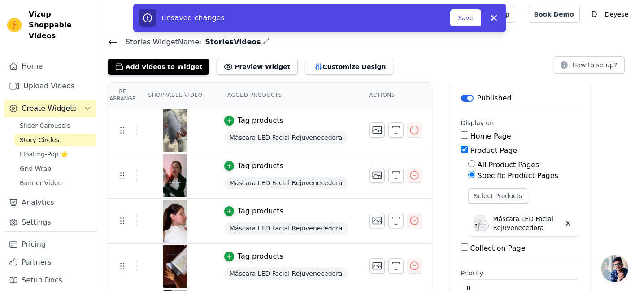
click at [473, 9] on div "unsaved changes Save Dismiss" at bounding box center [319, 18] width 362 height 18
click at [470, 15] on button "Save" at bounding box center [465, 17] width 30 height 17
click at [465, 22] on button "Save" at bounding box center [465, 17] width 30 height 17
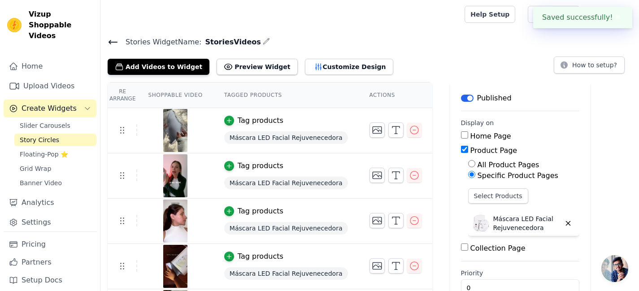
scroll to position [43, 0]
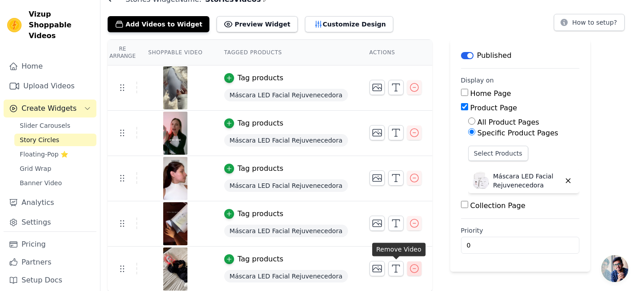
click at [409, 268] on icon "button" at bounding box center [414, 268] width 11 height 11
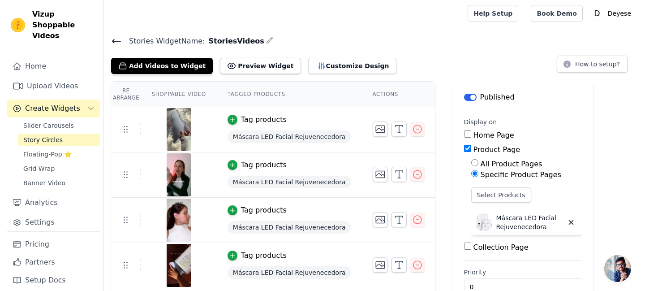
scroll to position [0, 0]
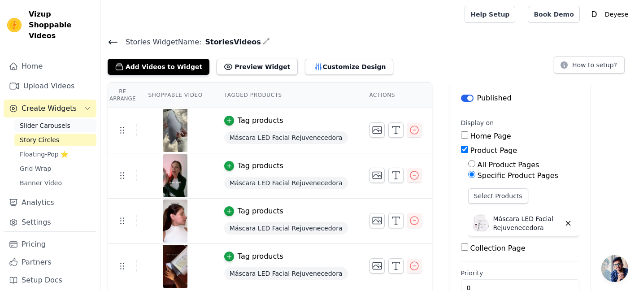
click at [38, 121] on span "Slider Carousels" at bounding box center [45, 125] width 51 height 9
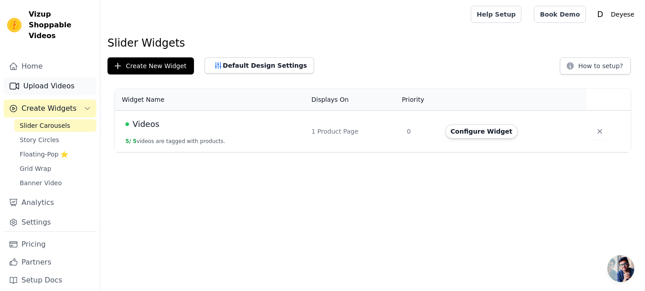
click at [40, 77] on link "Upload Videos" at bounding box center [50, 86] width 93 height 18
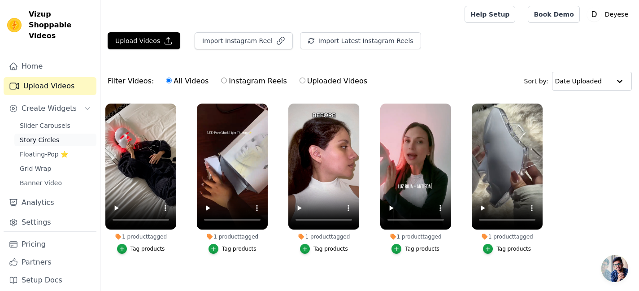
click at [32, 135] on span "Story Circles" at bounding box center [39, 139] width 39 height 9
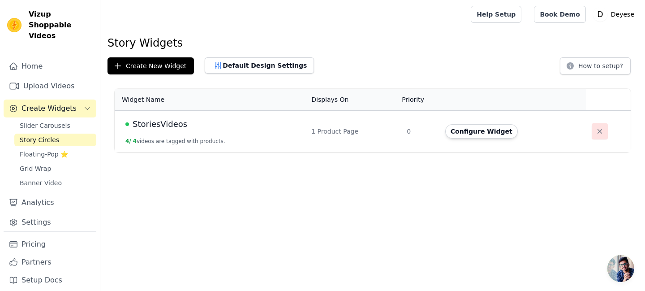
click at [596, 135] on icon "button" at bounding box center [600, 131] width 9 height 9
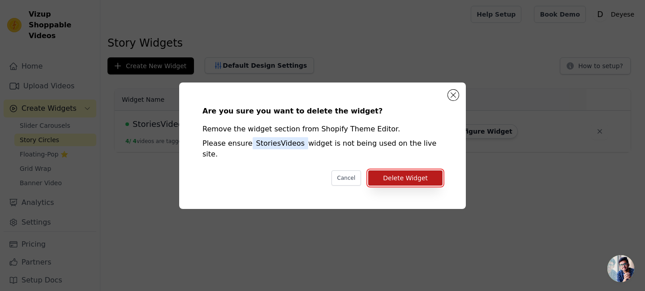
click at [407, 174] on button "Delete Widget" at bounding box center [405, 177] width 74 height 15
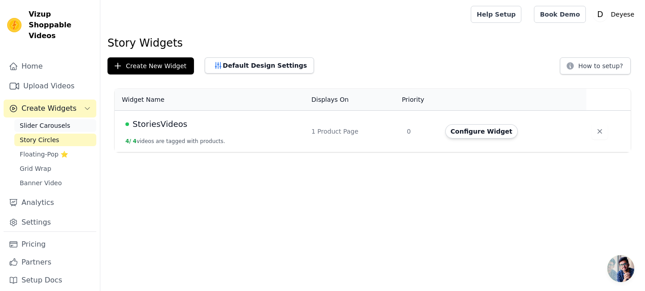
click at [46, 121] on span "Slider Carousels" at bounding box center [45, 125] width 51 height 9
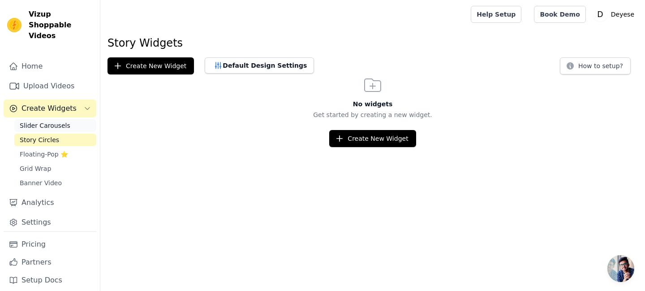
click at [45, 121] on span "Slider Carousels" at bounding box center [45, 125] width 51 height 9
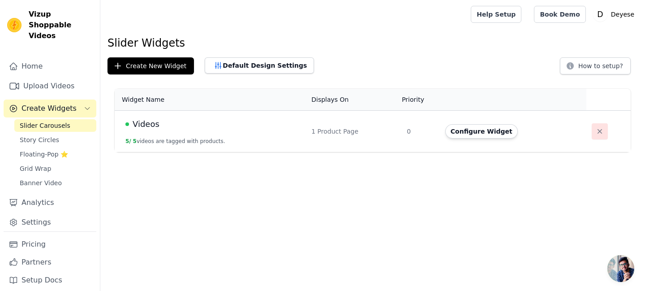
click at [598, 132] on icon "button" at bounding box center [600, 131] width 9 height 9
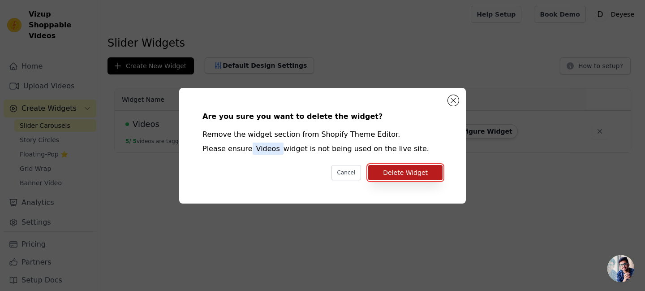
click at [416, 166] on button "Delete Widget" at bounding box center [405, 172] width 74 height 15
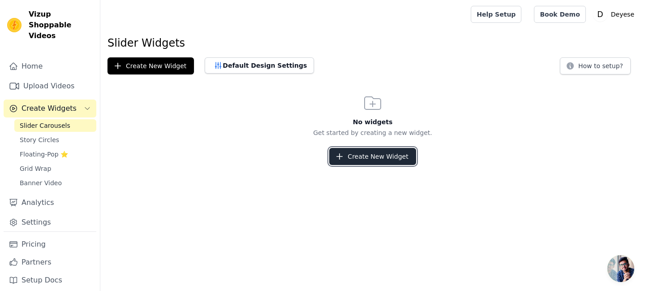
click at [356, 158] on button "Create New Widget" at bounding box center [372, 156] width 86 height 17
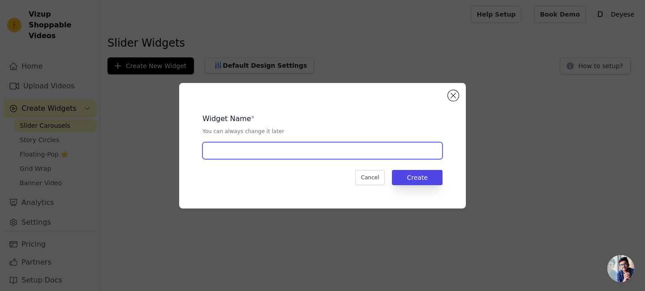
click at [324, 146] on input "text" at bounding box center [323, 150] width 240 height 17
type input "Videos"
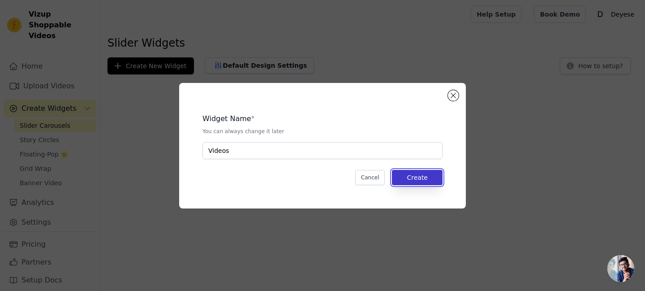
click at [423, 176] on button "Create" at bounding box center [417, 177] width 51 height 15
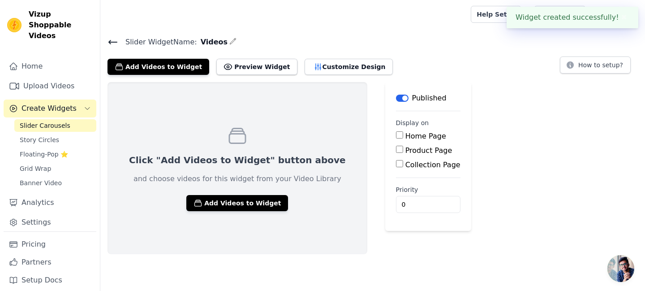
click at [189, 194] on div "Click "Add Videos to Widget" button above and choose videos for this widget fro…" at bounding box center [238, 168] width 260 height 172
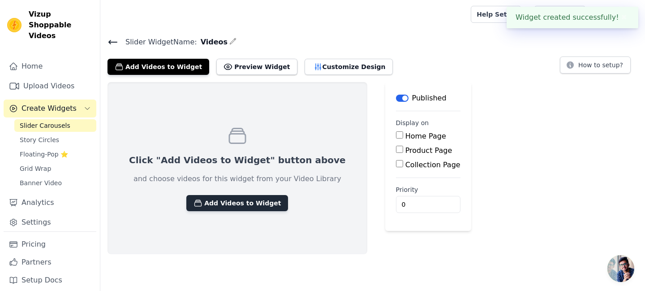
click at [195, 201] on button "Add Videos to Widget" at bounding box center [237, 203] width 102 height 16
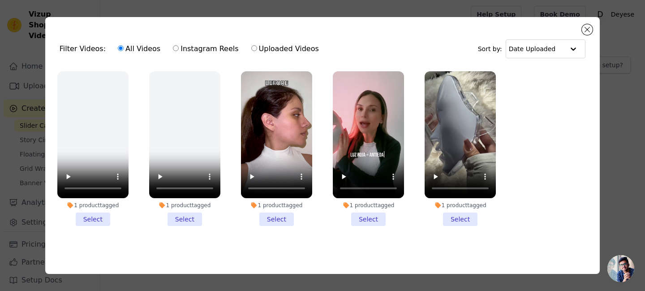
click at [461, 216] on li "1 product tagged Select" at bounding box center [460, 148] width 71 height 155
click at [0, 0] on input "1 product tagged Select" at bounding box center [0, 0] width 0 height 0
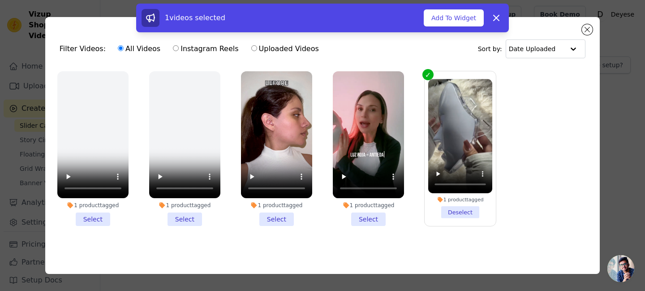
click at [366, 218] on li "1 product tagged Select" at bounding box center [368, 148] width 71 height 155
click at [0, 0] on input "1 product tagged Select" at bounding box center [0, 0] width 0 height 0
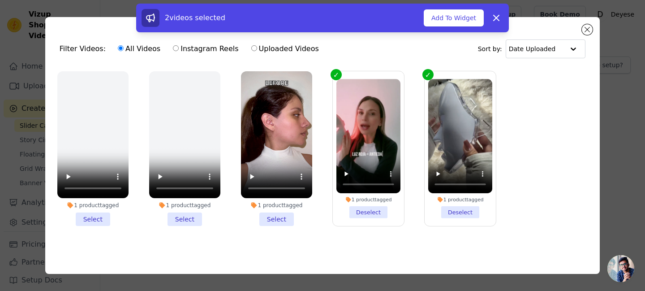
click at [268, 218] on li "1 product tagged Select" at bounding box center [276, 148] width 71 height 155
click at [0, 0] on input "1 product tagged Select" at bounding box center [0, 0] width 0 height 0
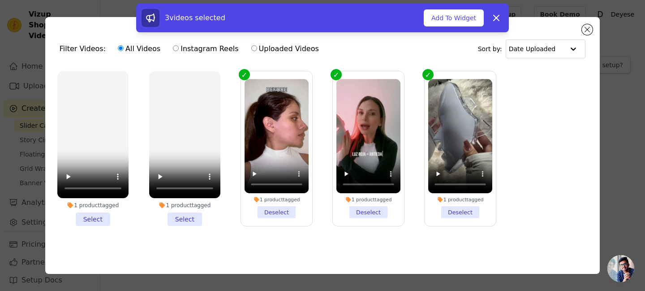
click at [192, 216] on li "1 product tagged Select" at bounding box center [184, 148] width 71 height 155
click at [0, 0] on input "1 product tagged Select" at bounding box center [0, 0] width 0 height 0
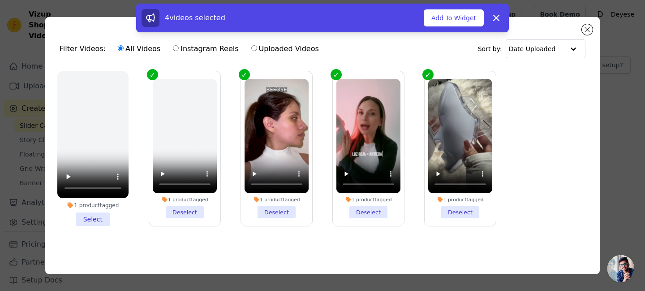
click at [98, 214] on li "1 product tagged Select" at bounding box center [92, 148] width 71 height 155
click at [0, 0] on input "1 product tagged Select" at bounding box center [0, 0] width 0 height 0
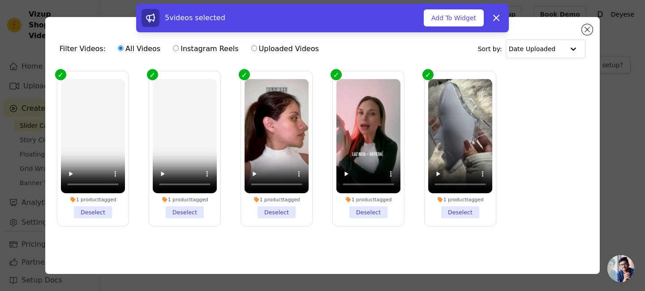
click at [190, 207] on li "1 product tagged Deselect" at bounding box center [185, 148] width 64 height 139
click at [0, 0] on input "1 product tagged Deselect" at bounding box center [0, 0] width 0 height 0
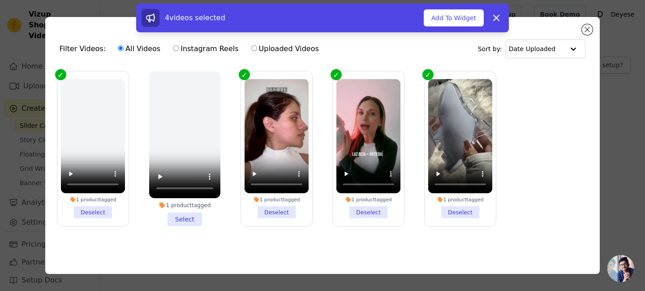
click at [95, 211] on li "1 product tagged Deselect" at bounding box center [93, 148] width 64 height 139
click at [0, 0] on input "1 product tagged Deselect" at bounding box center [0, 0] width 0 height 0
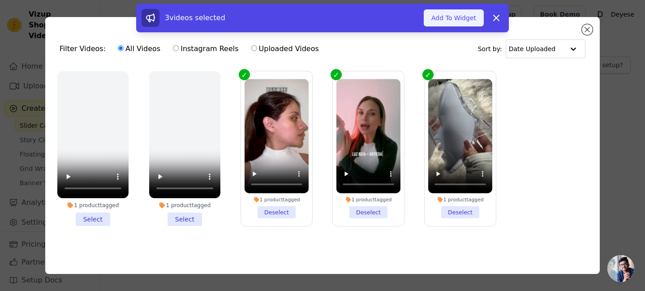
click at [458, 19] on button "Add To Widget" at bounding box center [454, 17] width 60 height 17
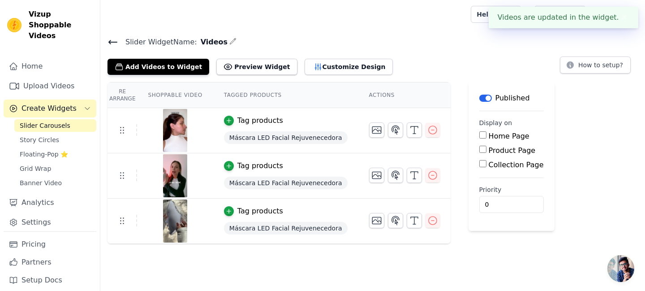
click at [228, 121] on button "Tag products" at bounding box center [253, 120] width 59 height 11
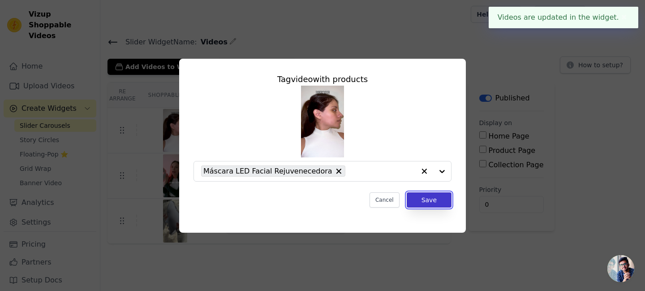
click at [428, 200] on button "Save" at bounding box center [429, 199] width 45 height 15
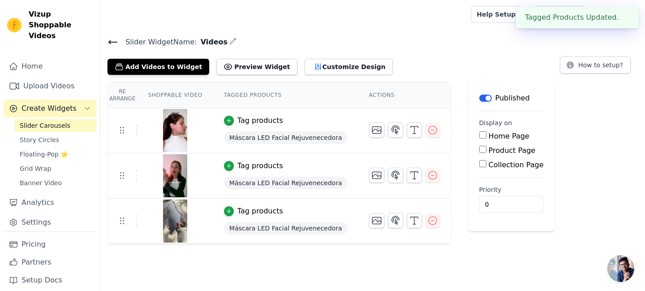
click at [480, 152] on input "Product Page" at bounding box center [483, 149] width 7 height 7
checkbox input "true"
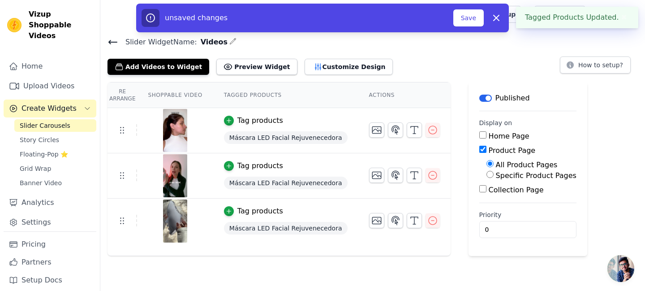
click at [487, 173] on input "Specific Product Pages" at bounding box center [490, 174] width 7 height 7
radio input "true"
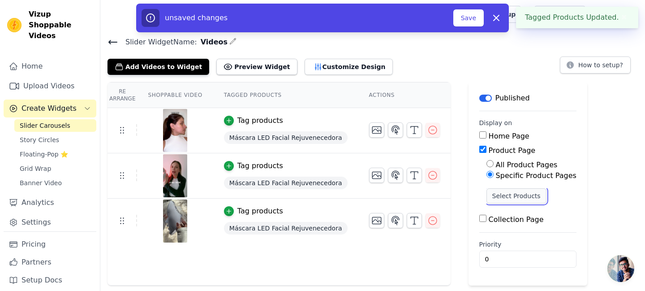
click at [493, 200] on button "Select Products" at bounding box center [517, 195] width 60 height 15
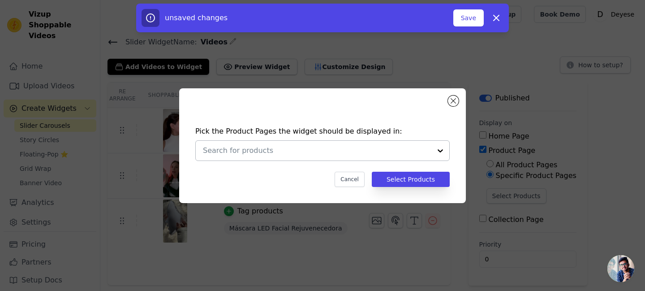
click at [289, 154] on input "text" at bounding box center [317, 150] width 229 height 11
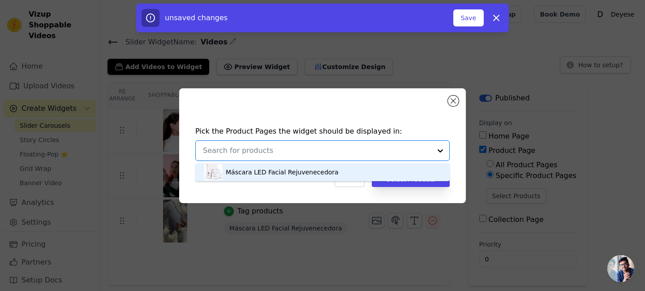
click at [255, 177] on div "Máscara LED Facial Rejuvenecedora" at bounding box center [322, 172] width 237 height 18
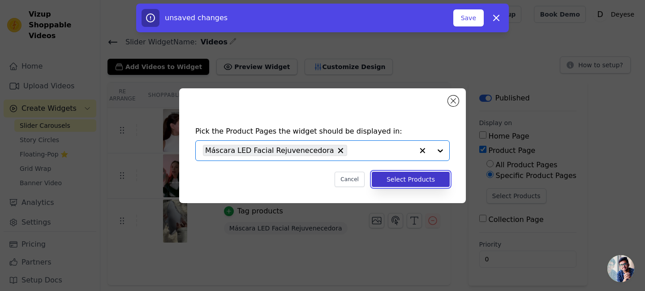
click at [428, 180] on button "Select Products" at bounding box center [411, 179] width 78 height 15
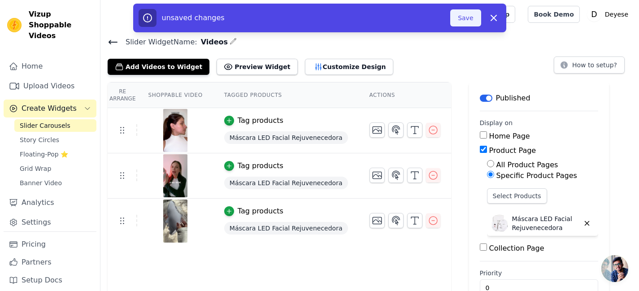
click at [466, 19] on button "Save" at bounding box center [465, 17] width 30 height 17
click at [466, 14] on button "Save" at bounding box center [465, 17] width 30 height 17
